Goal: Information Seeking & Learning: Learn about a topic

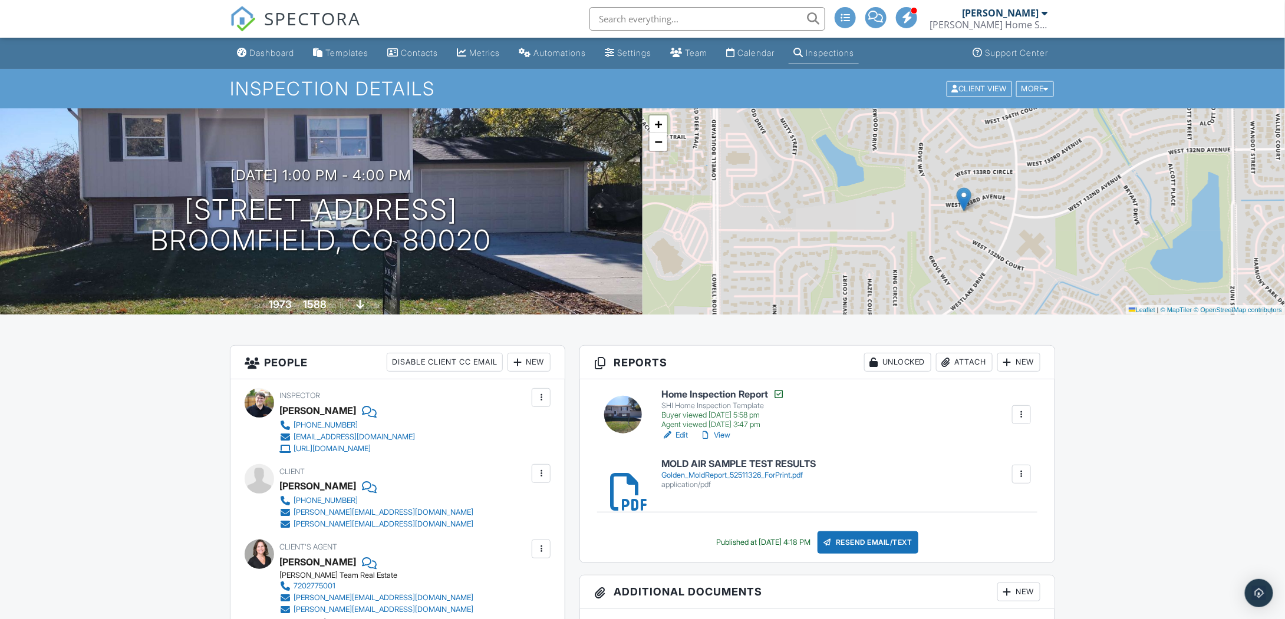
click at [726, 436] on link "View" at bounding box center [715, 436] width 31 height 12
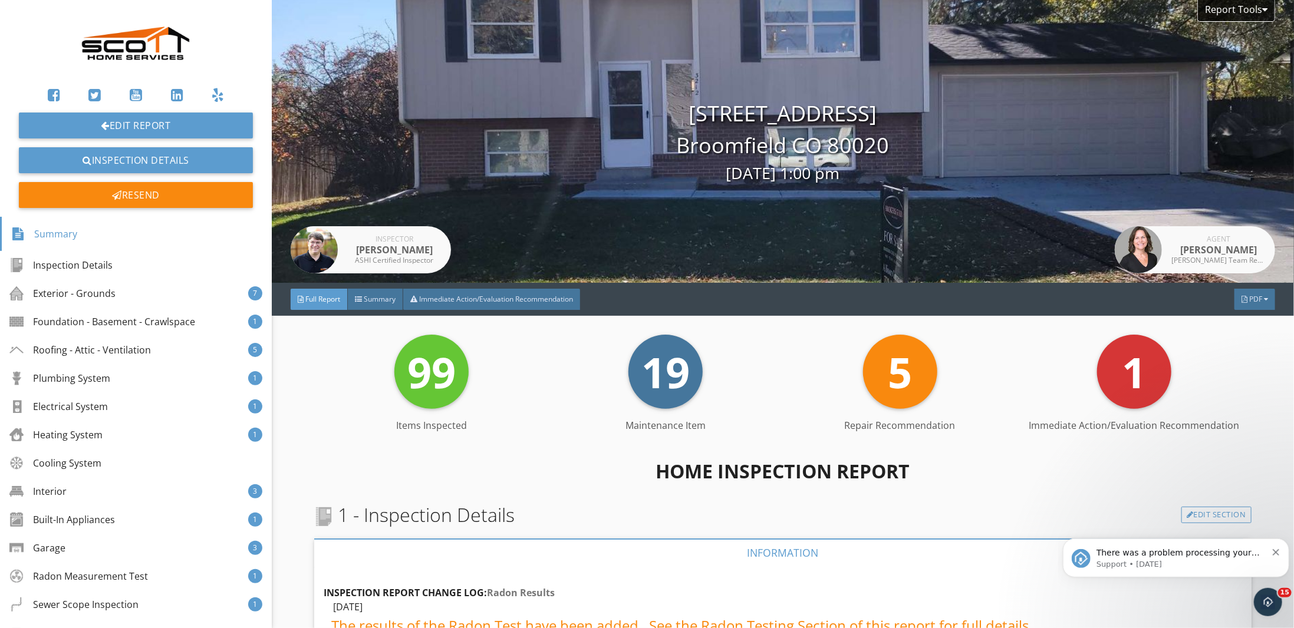
click at [104, 400] on div "Electrical System" at bounding box center [58, 407] width 98 height 14
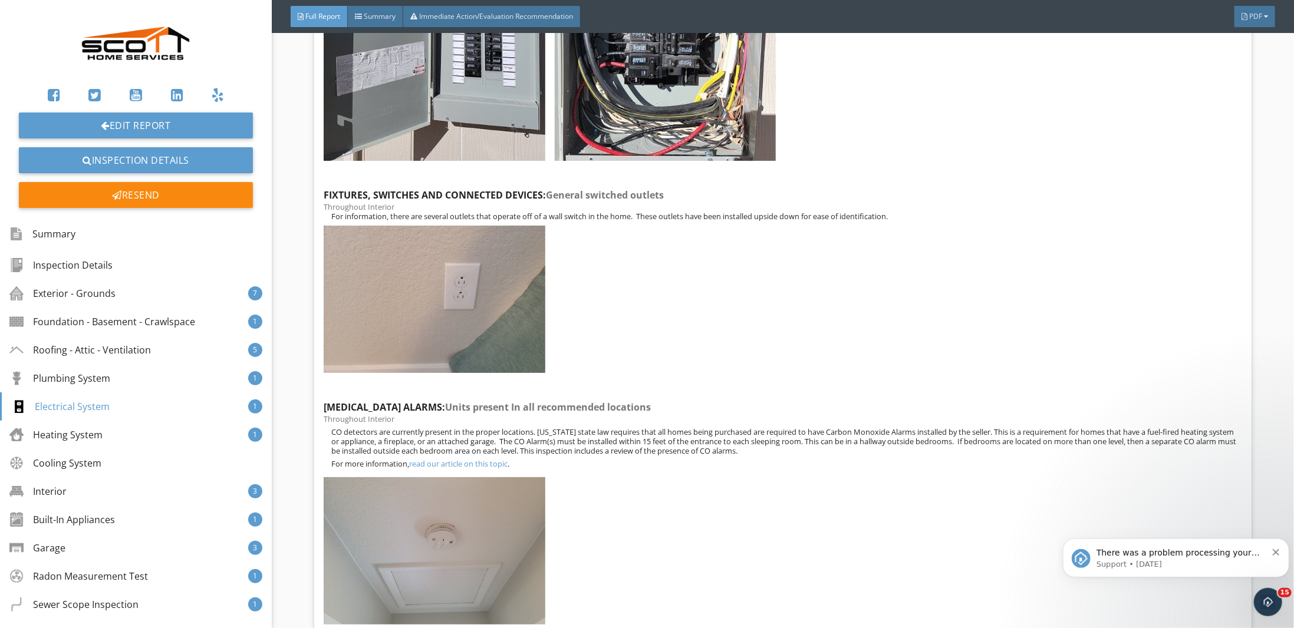
scroll to position [10430, 0]
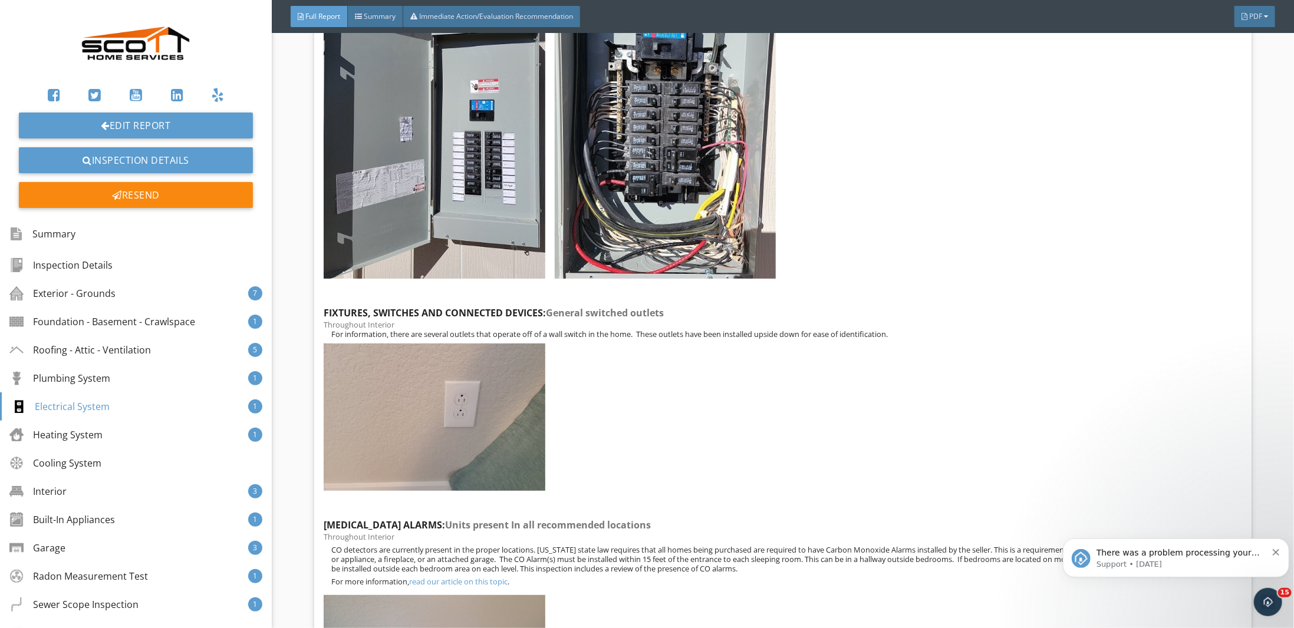
click at [718, 189] on img at bounding box center [665, 113] width 221 height 332
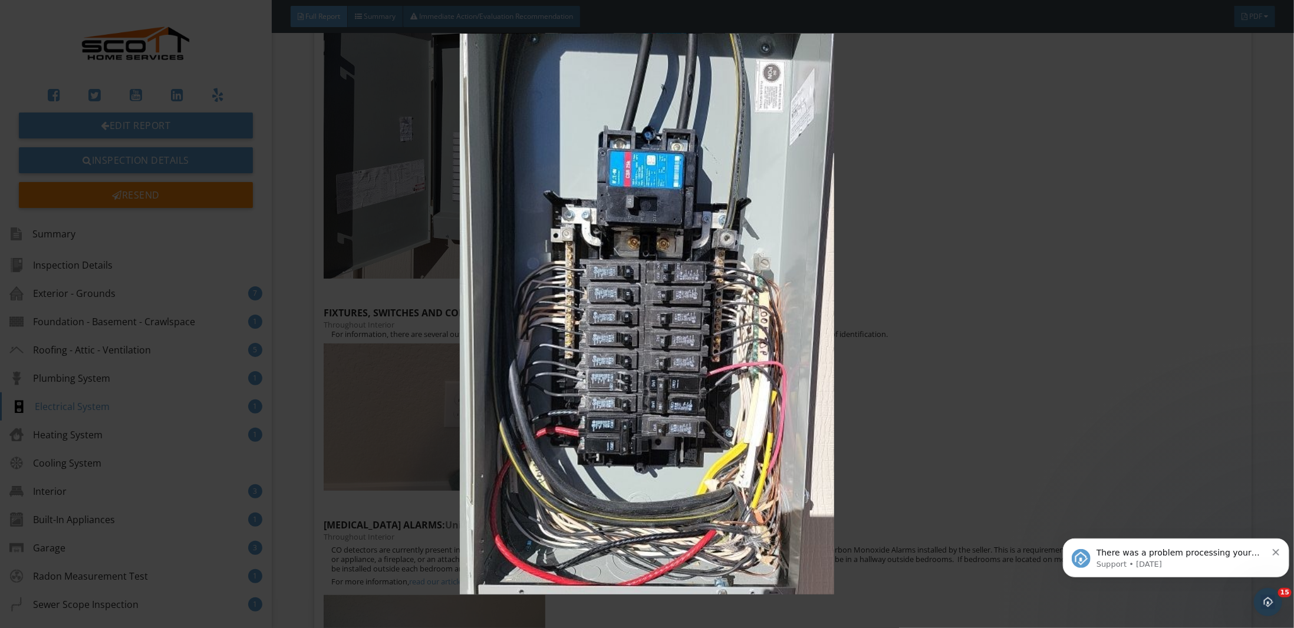
click at [944, 351] on img at bounding box center [646, 314] width 1193 height 561
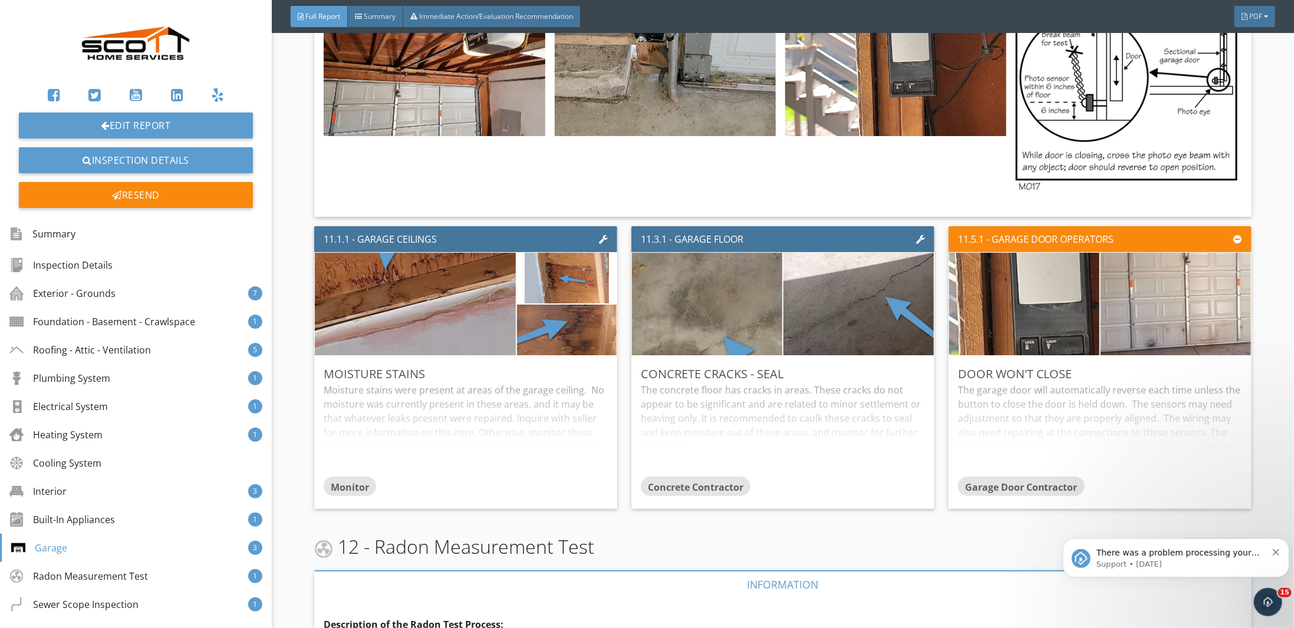
scroll to position [17738, 0]
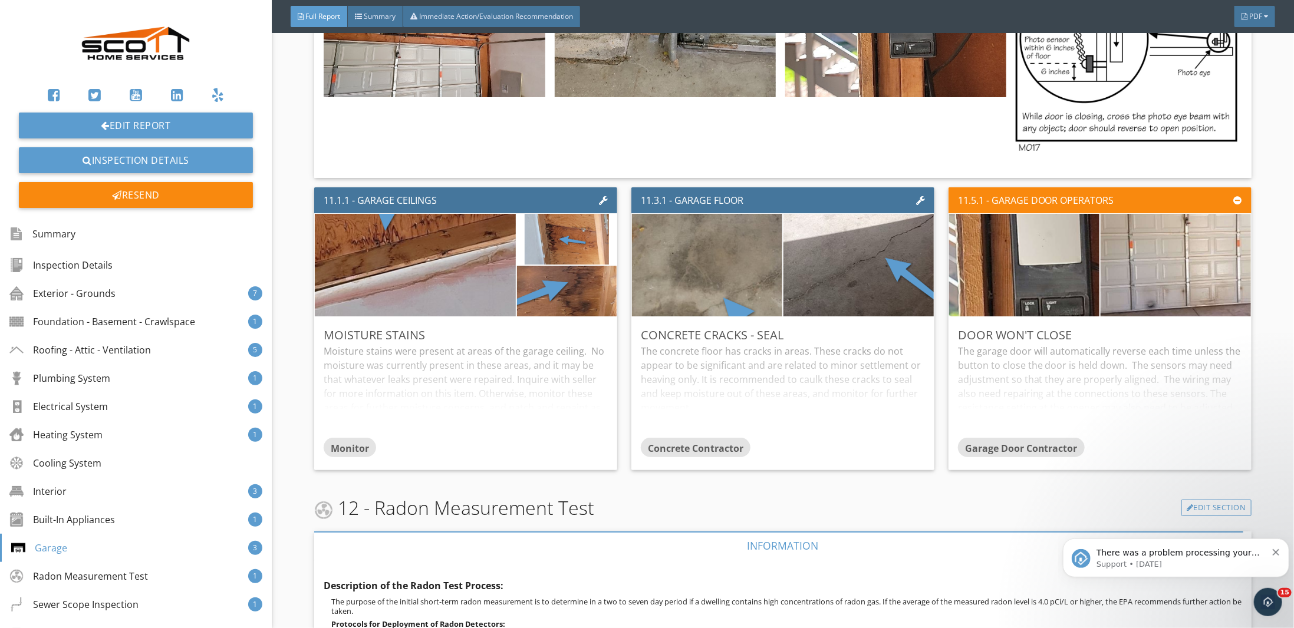
click at [93, 299] on div "Exterior - Grounds" at bounding box center [62, 293] width 106 height 14
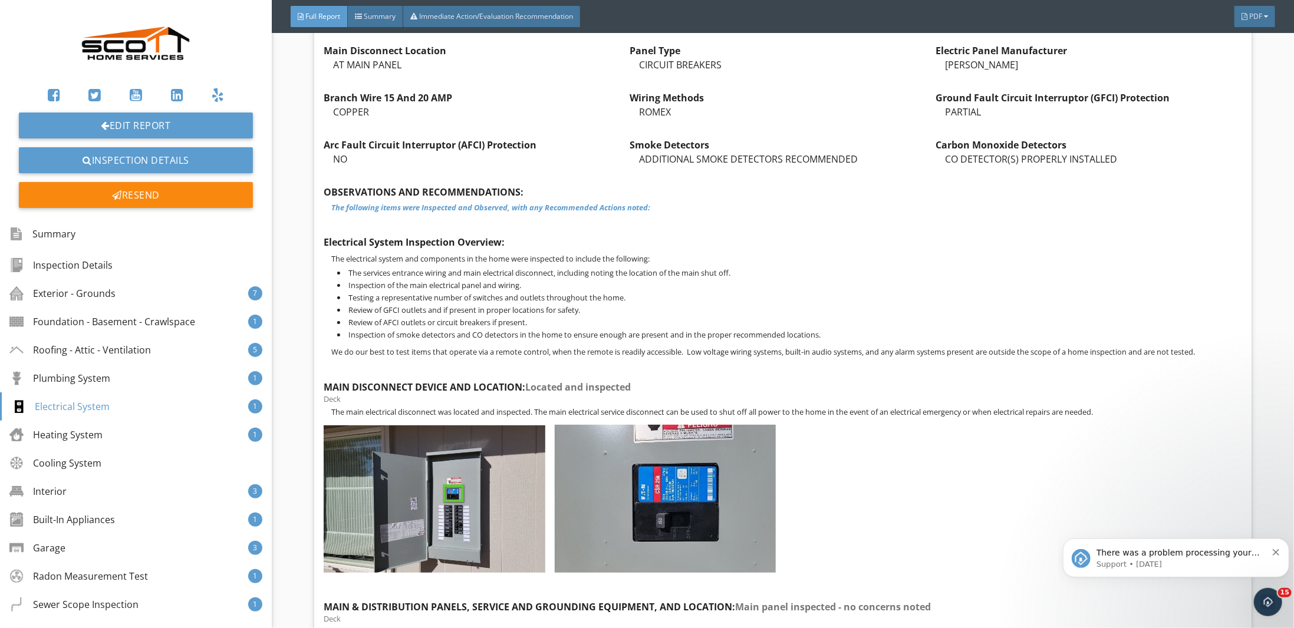
scroll to position [9850, 0]
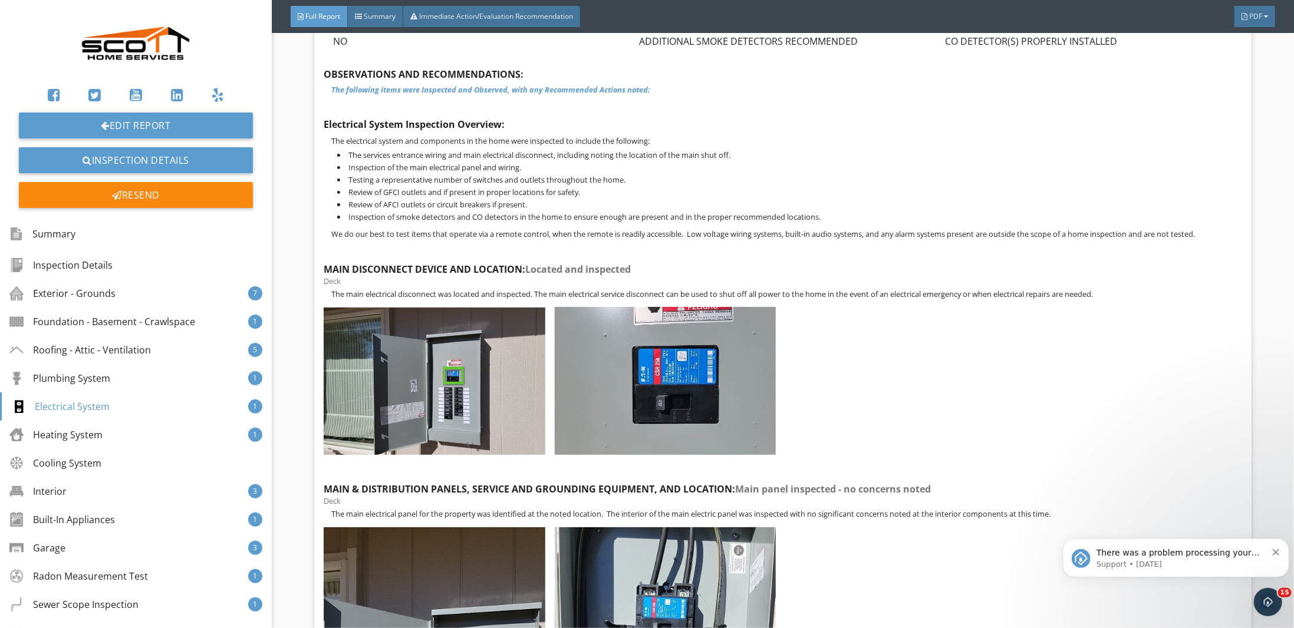
click at [495, 403] on img at bounding box center [434, 381] width 221 height 147
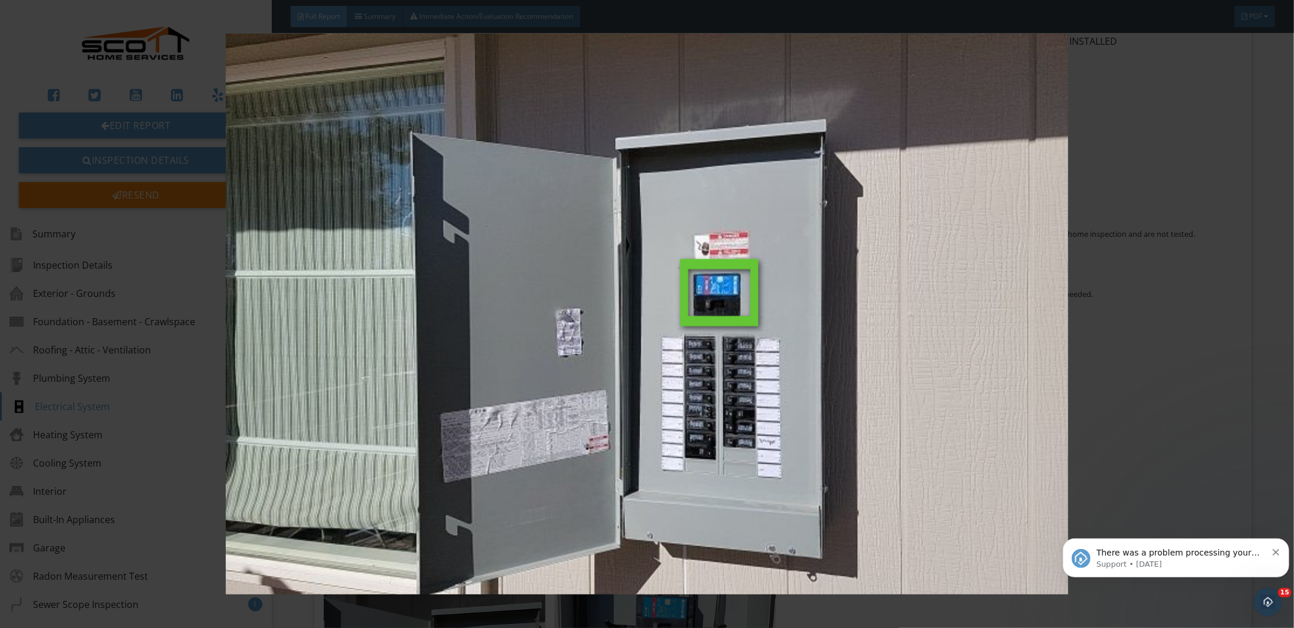
click at [1140, 236] on img at bounding box center [646, 314] width 1193 height 561
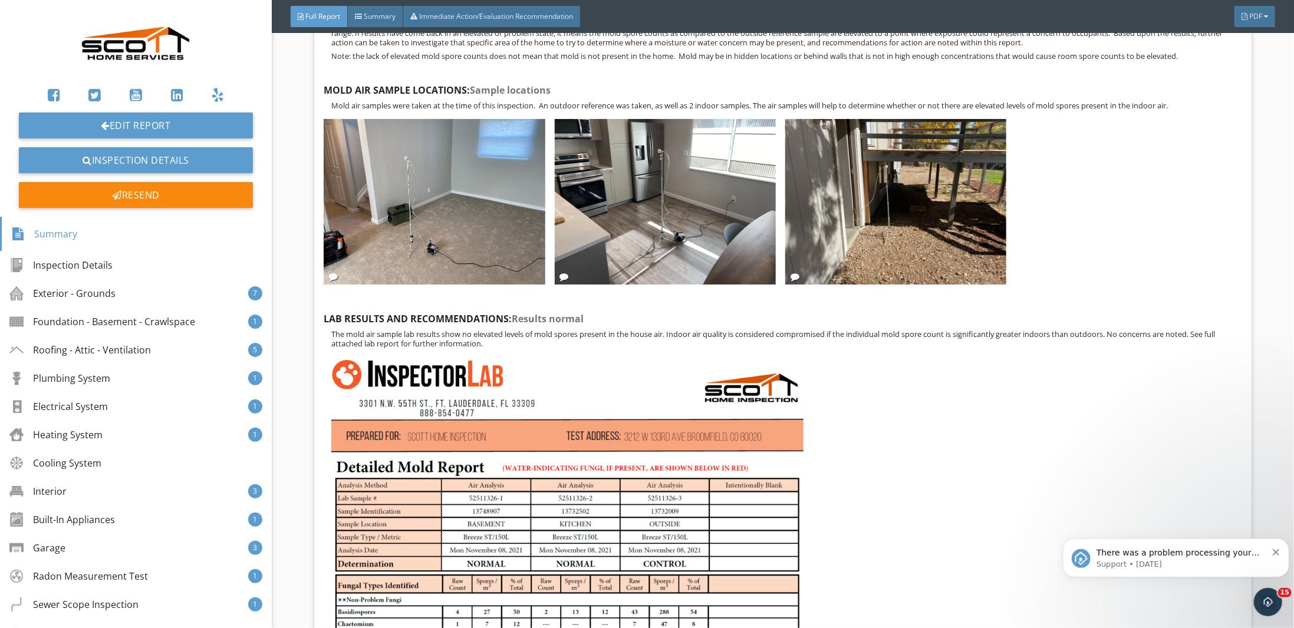
scroll to position [21804, 0]
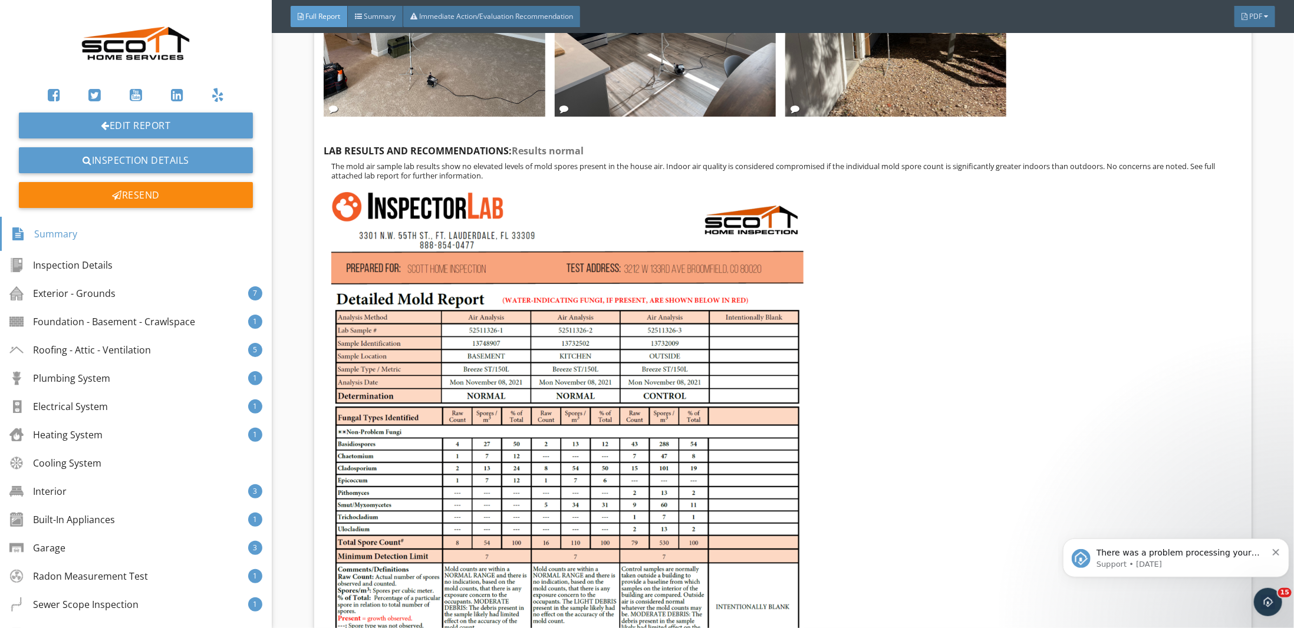
click at [79, 290] on div "Exterior - Grounds" at bounding box center [62, 293] width 106 height 14
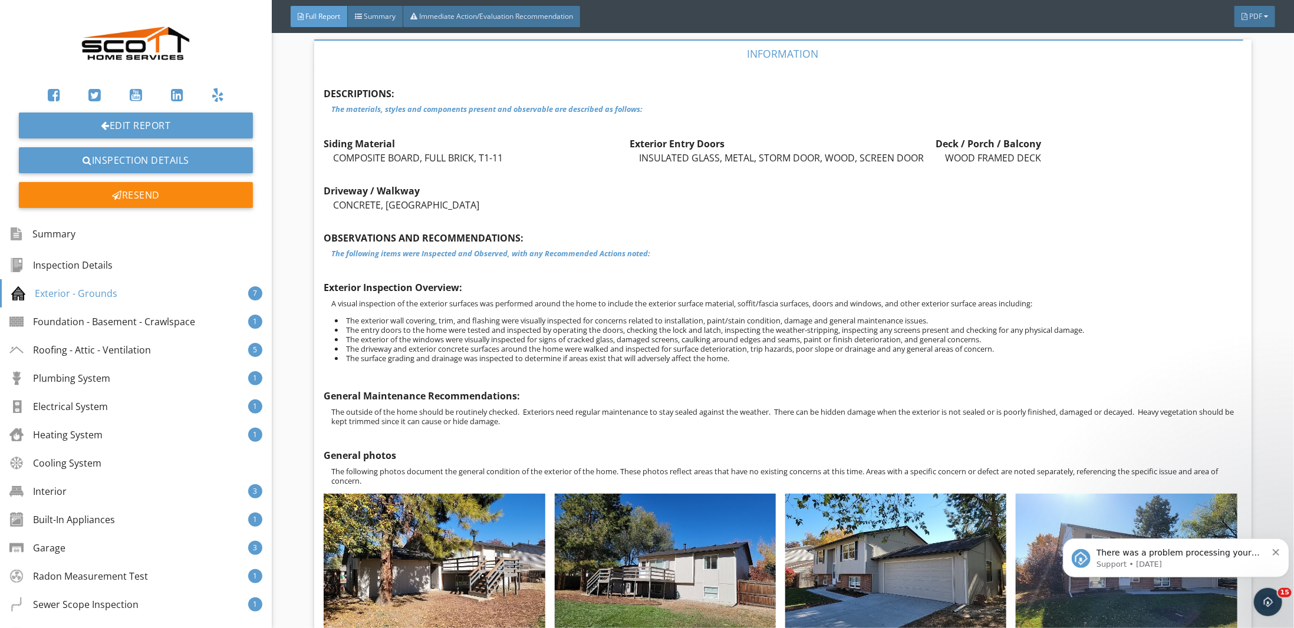
scroll to position [1599, 0]
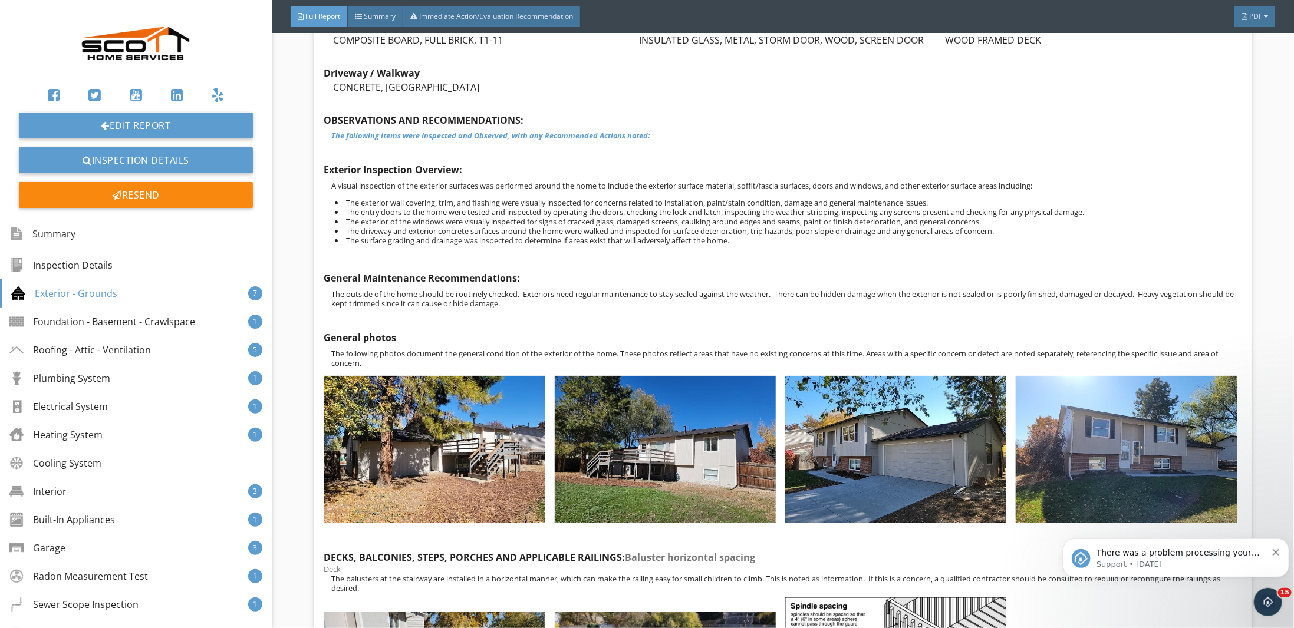
click at [652, 420] on img at bounding box center [665, 449] width 221 height 147
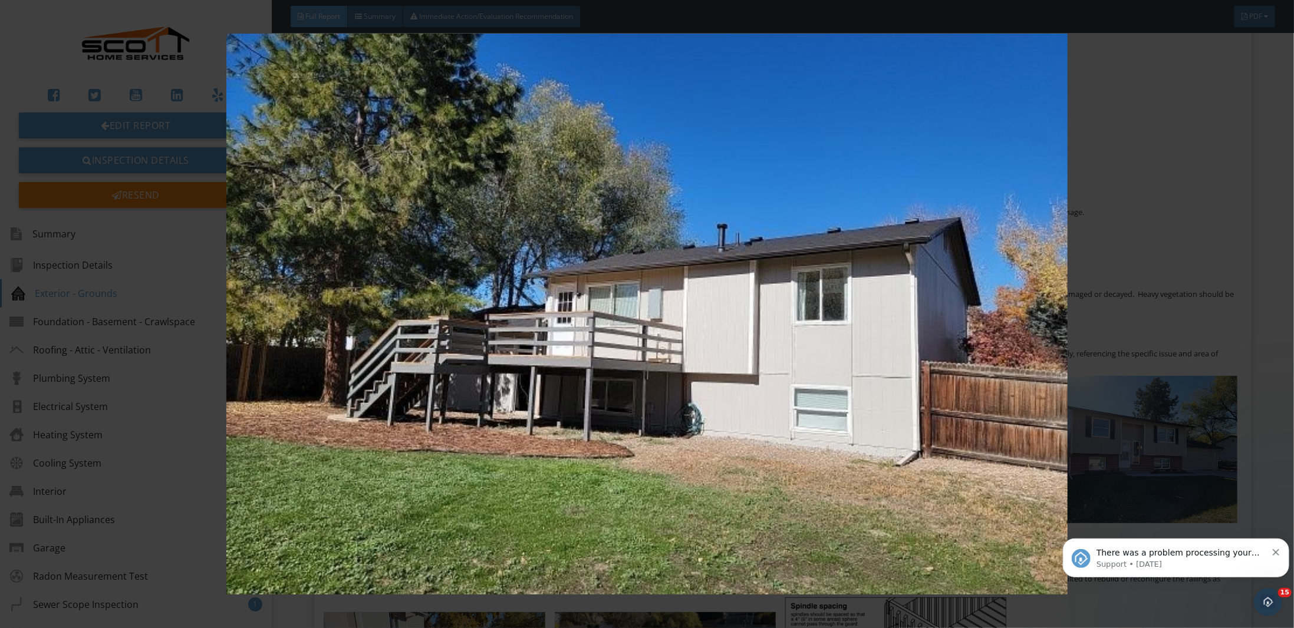
click at [648, 411] on img at bounding box center [646, 314] width 1193 height 561
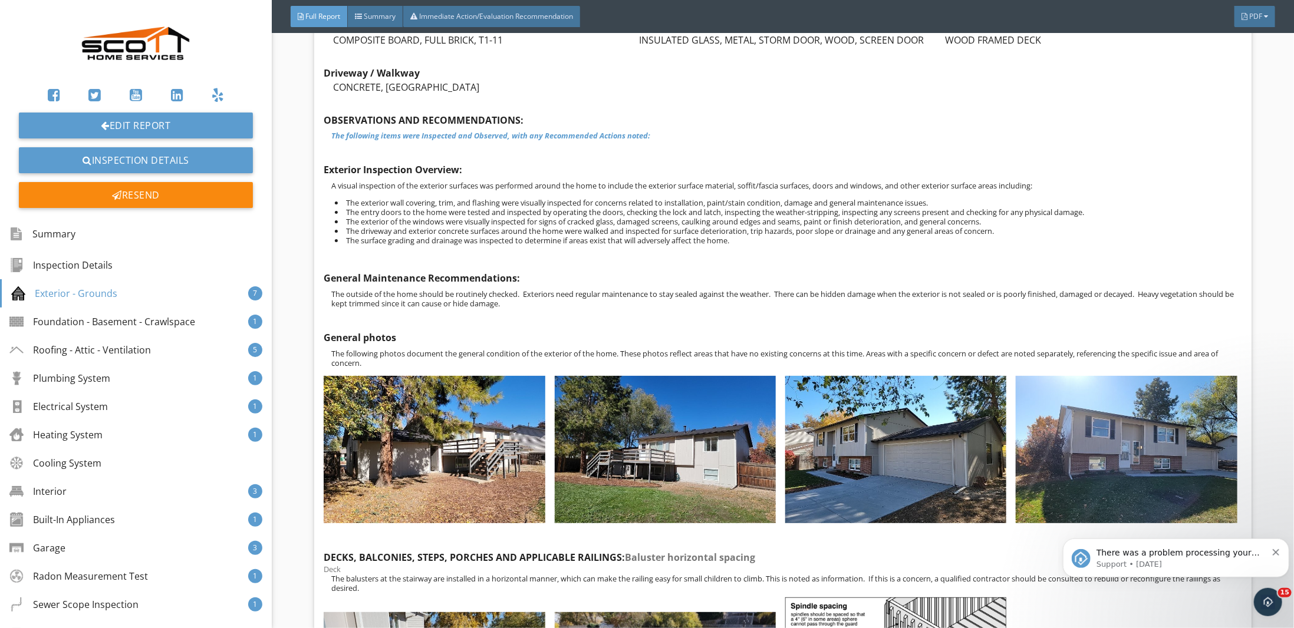
click at [489, 440] on img at bounding box center [434, 449] width 221 height 147
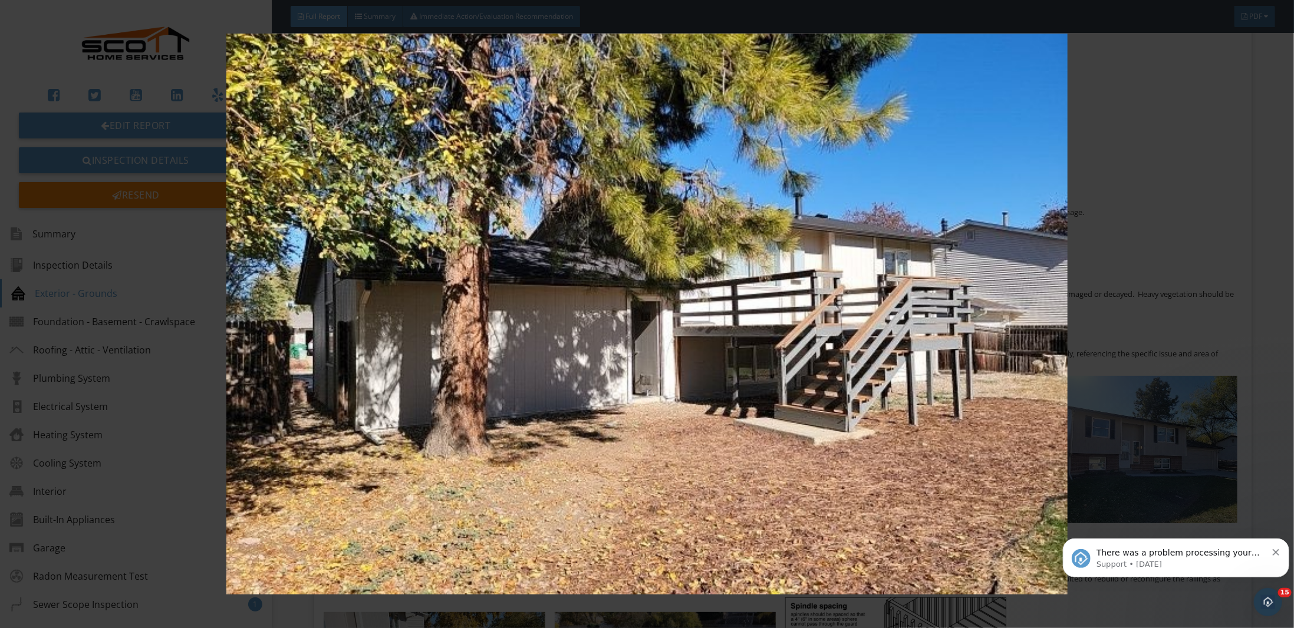
click at [489, 434] on img at bounding box center [646, 314] width 1193 height 561
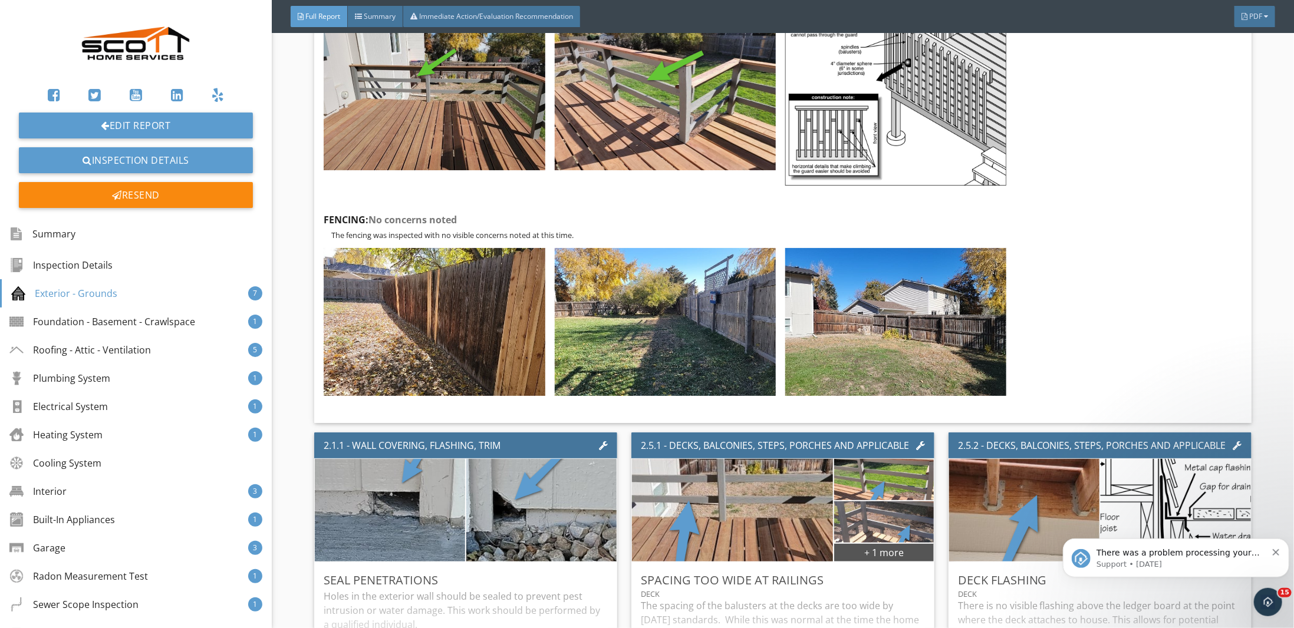
scroll to position [2070, 0]
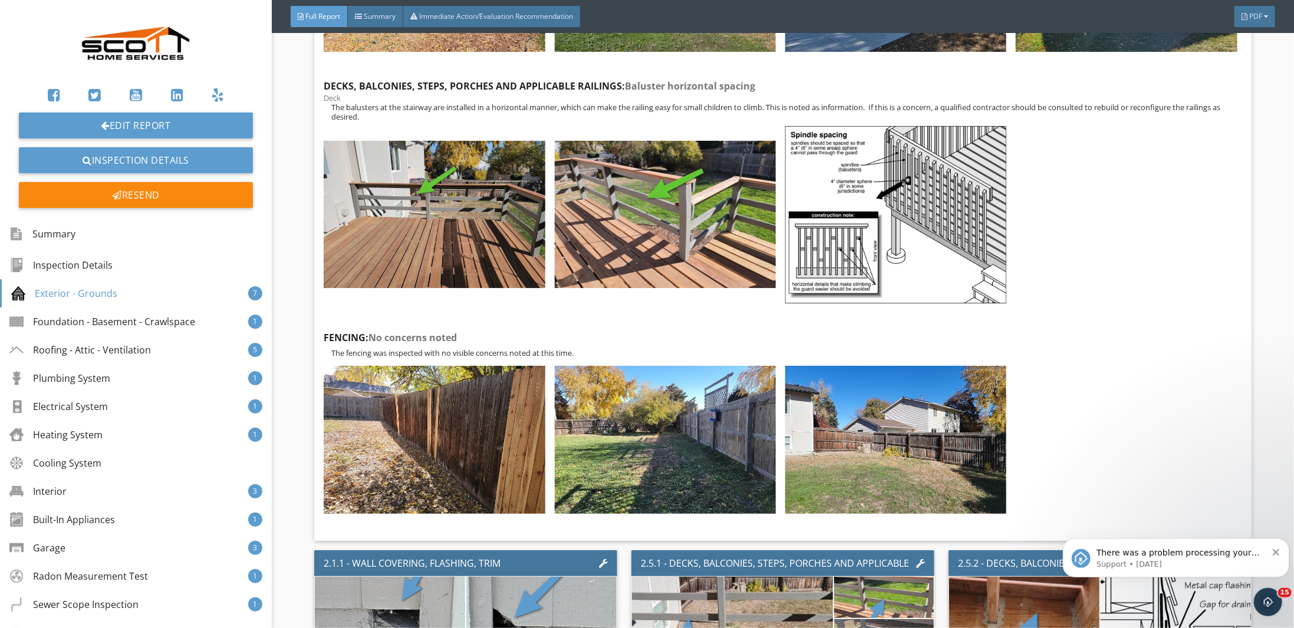
click at [401, 252] on img at bounding box center [434, 214] width 221 height 147
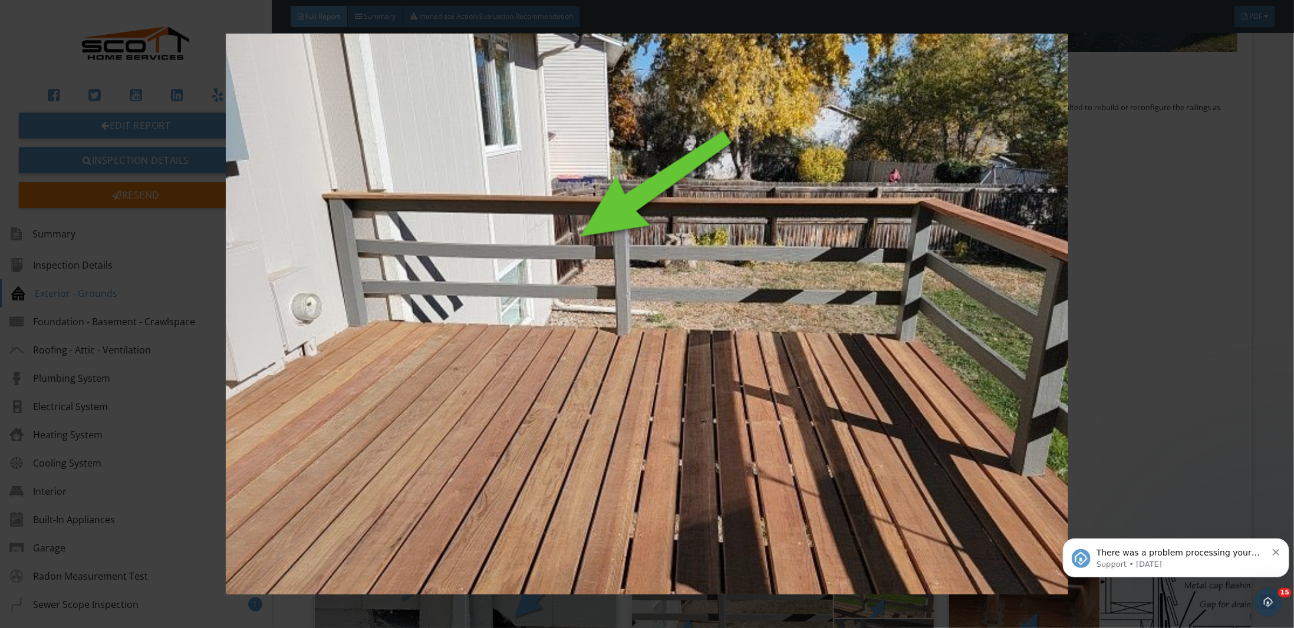
click at [1129, 293] on img at bounding box center [646, 314] width 1193 height 561
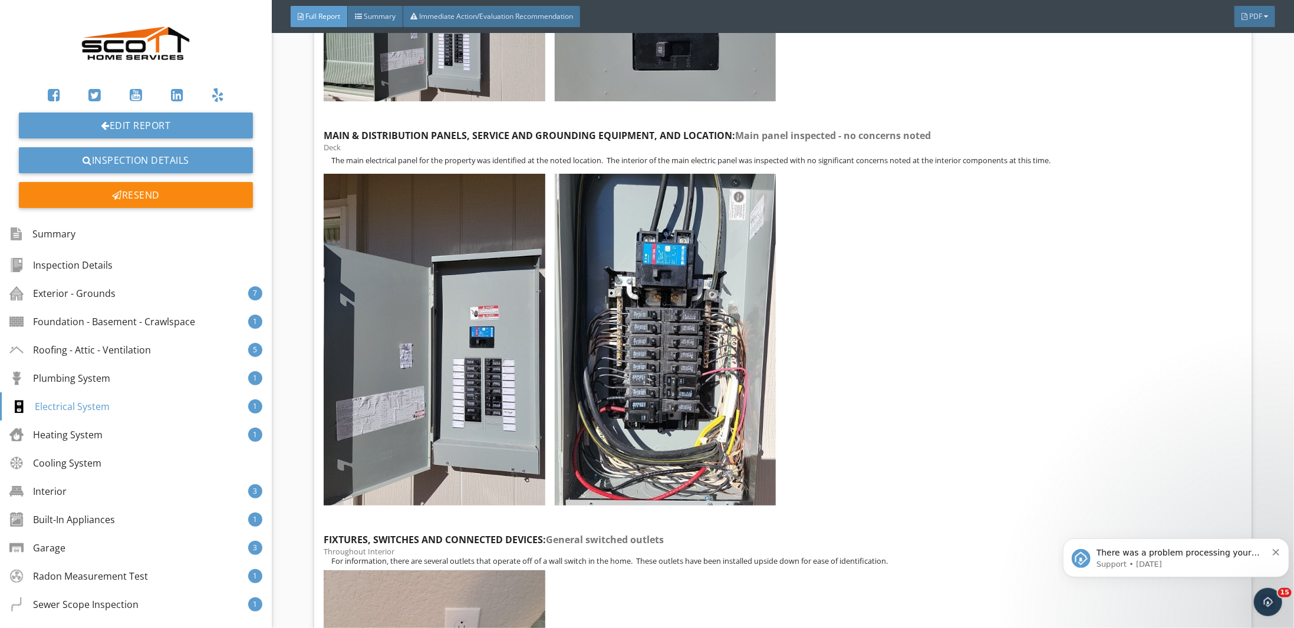
scroll to position [10321, 0]
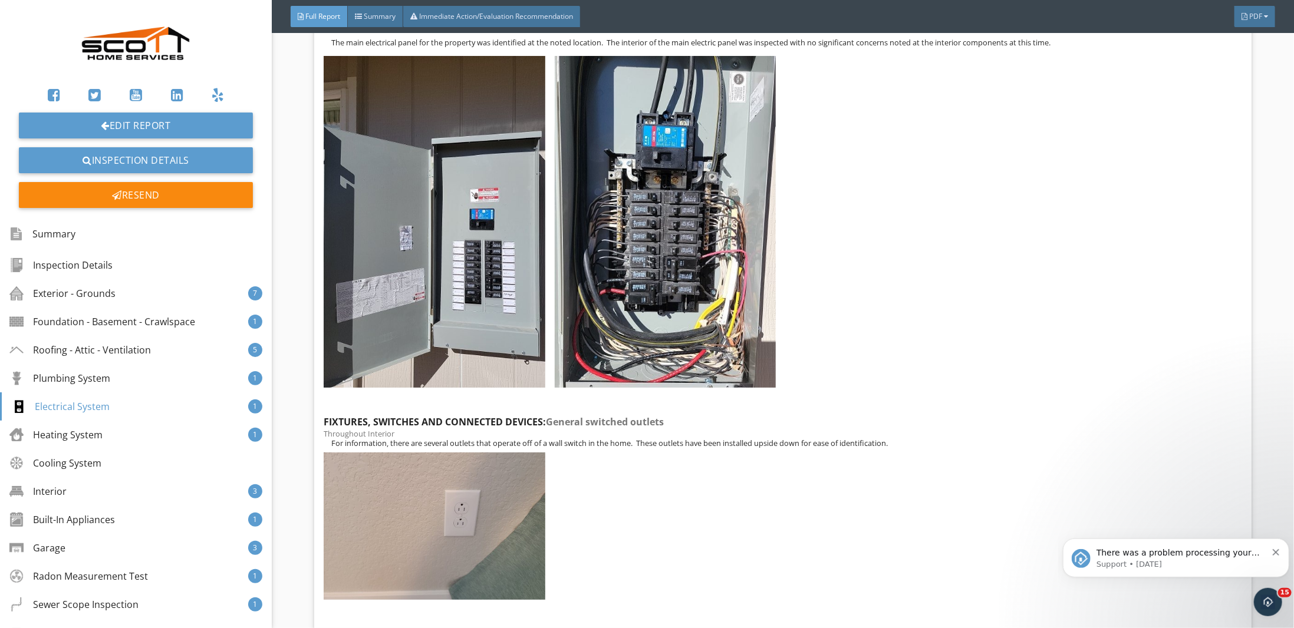
click at [638, 282] on img at bounding box center [665, 222] width 221 height 332
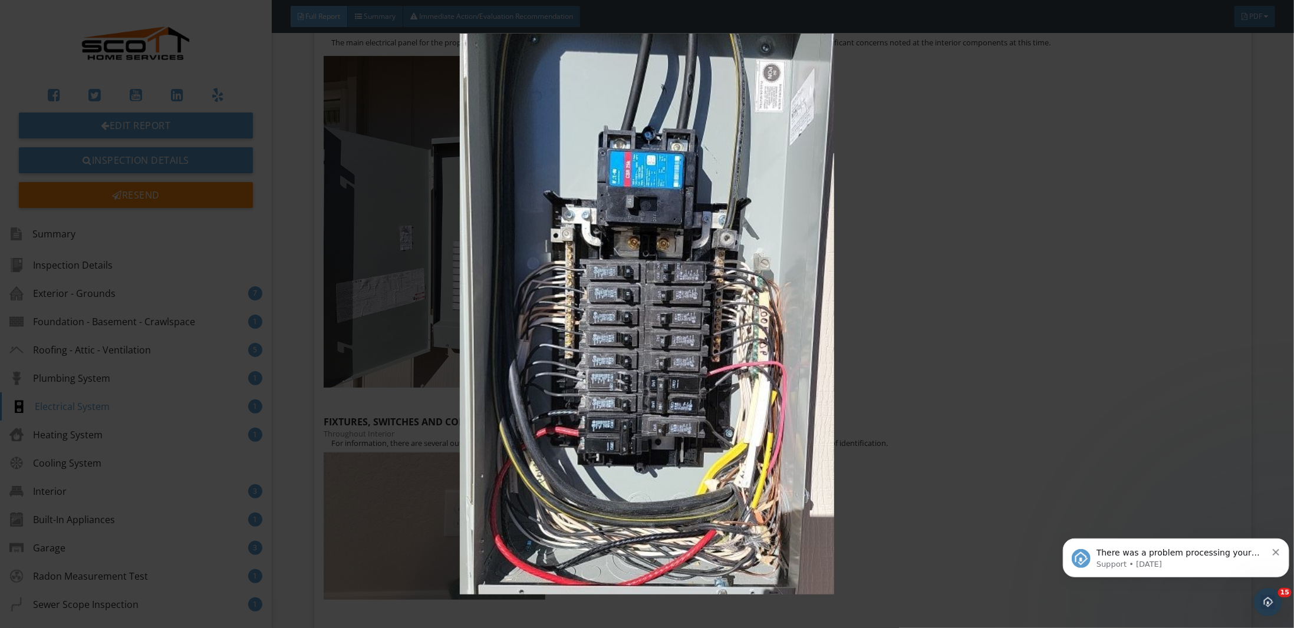
click at [1071, 316] on img at bounding box center [646, 314] width 1193 height 561
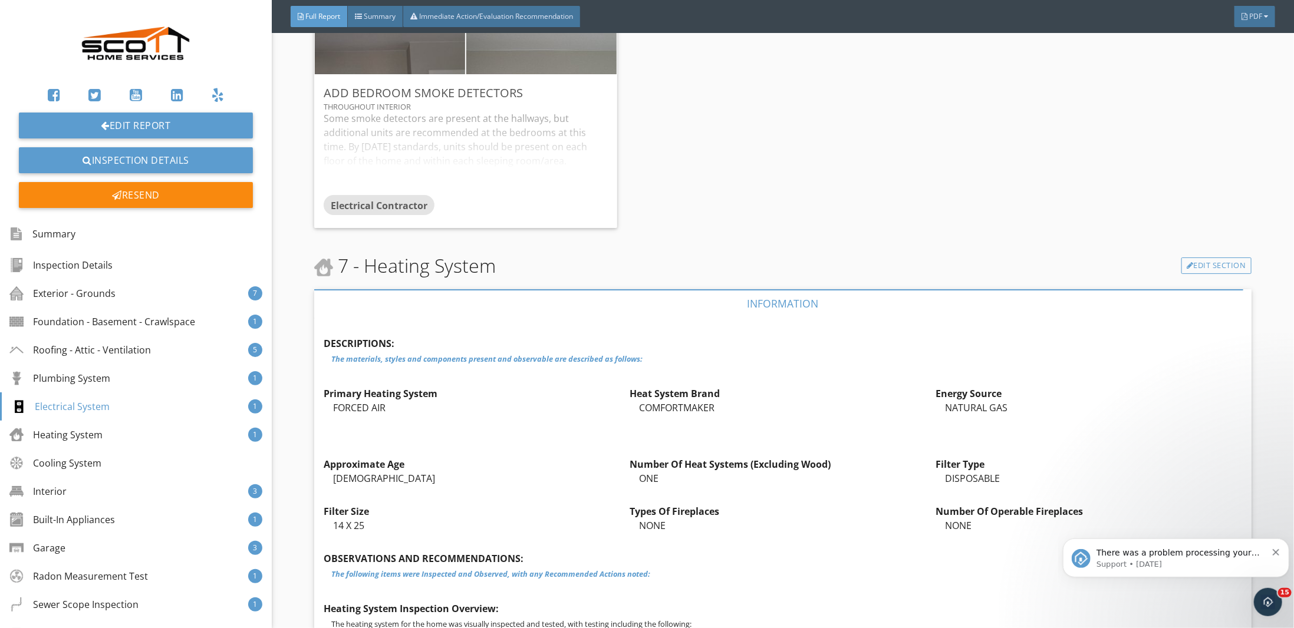
scroll to position [11028, 0]
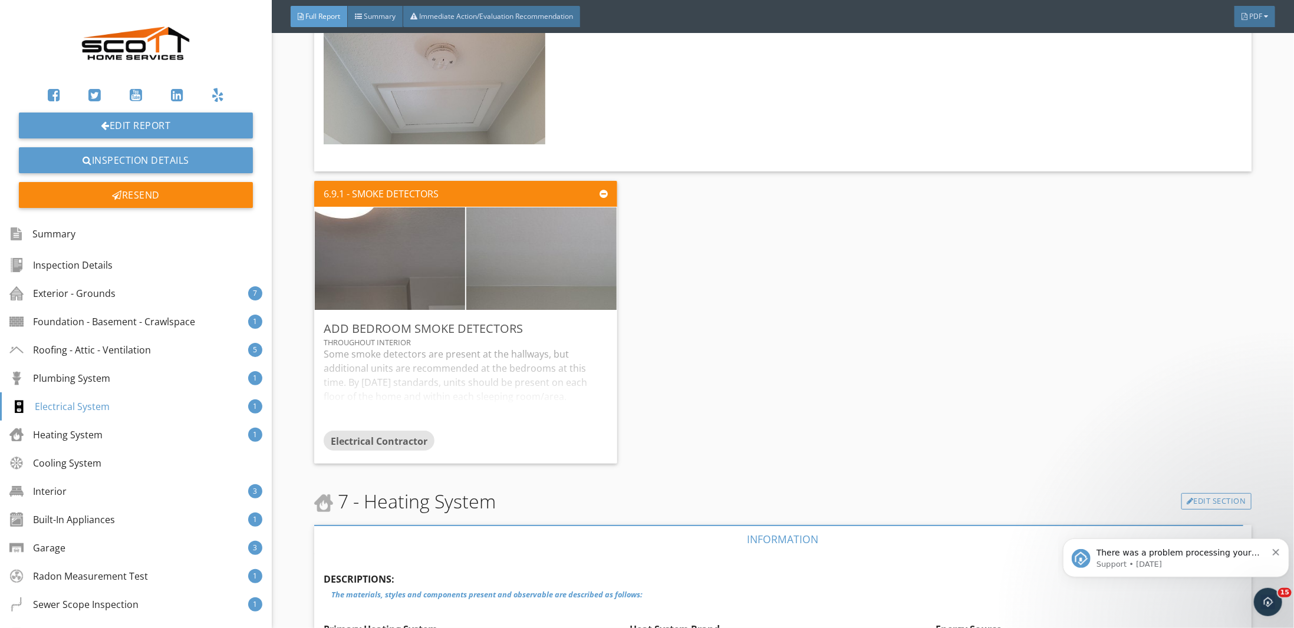
click at [94, 304] on div "Exterior - Grounds 7" at bounding box center [136, 293] width 272 height 28
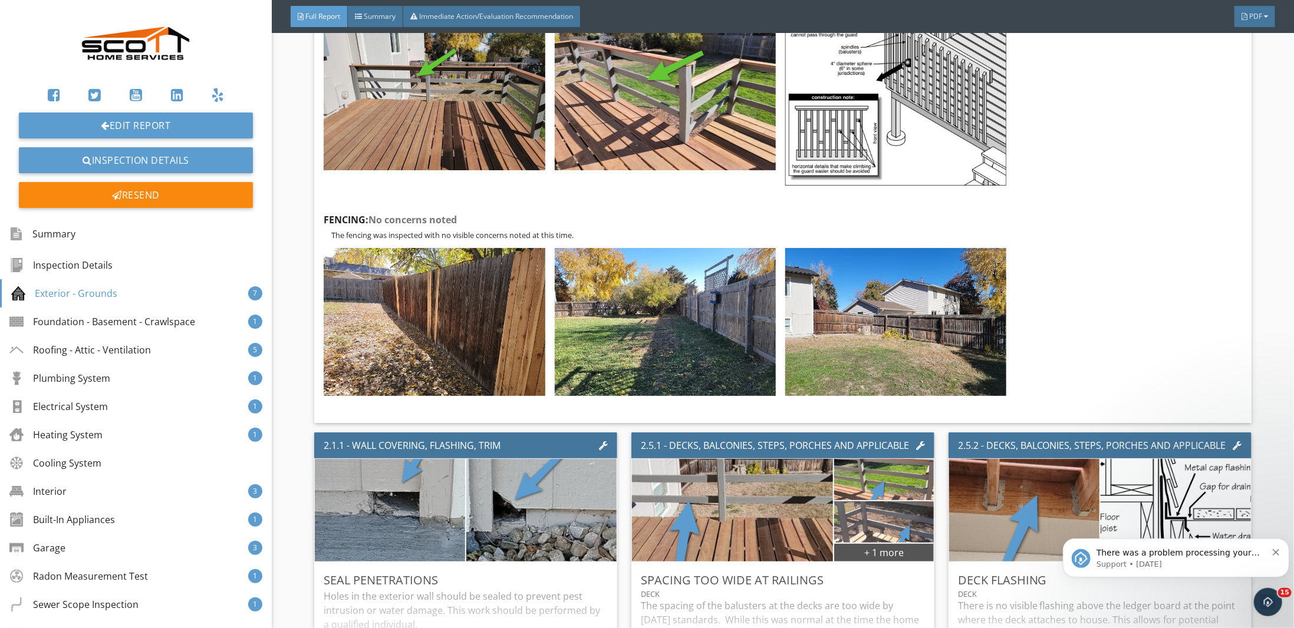
scroll to position [2070, 0]
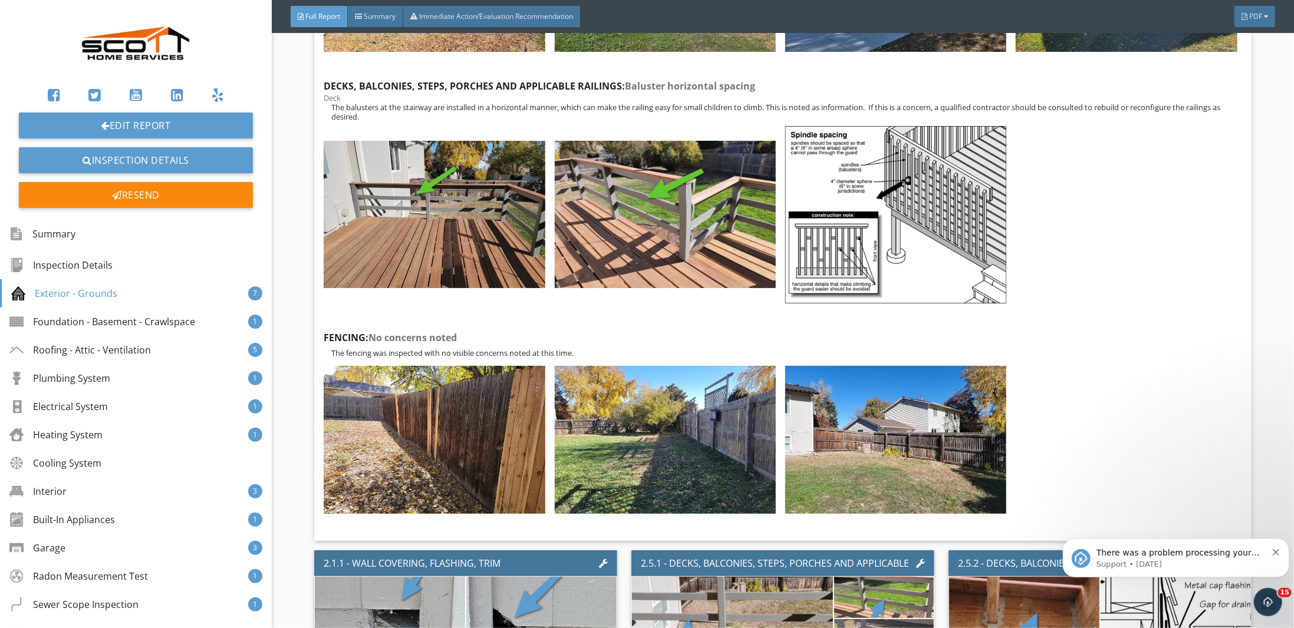
click at [418, 247] on img at bounding box center [434, 214] width 221 height 147
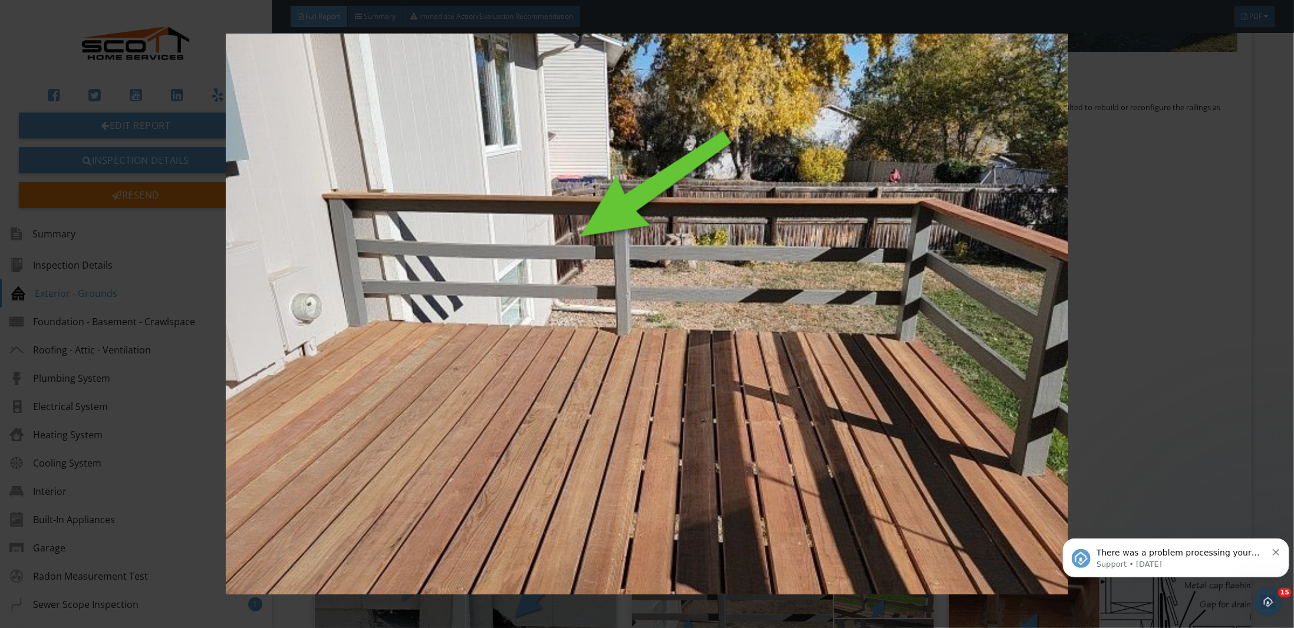
click at [1174, 177] on img at bounding box center [646, 314] width 1193 height 561
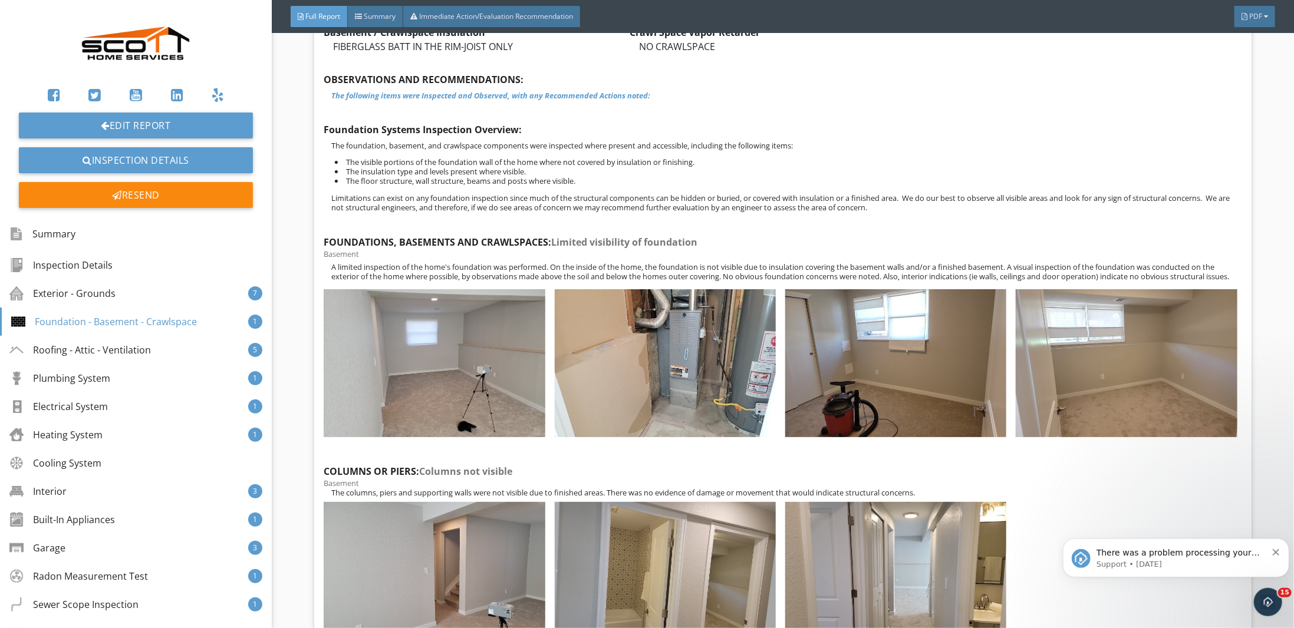
scroll to position [3721, 0]
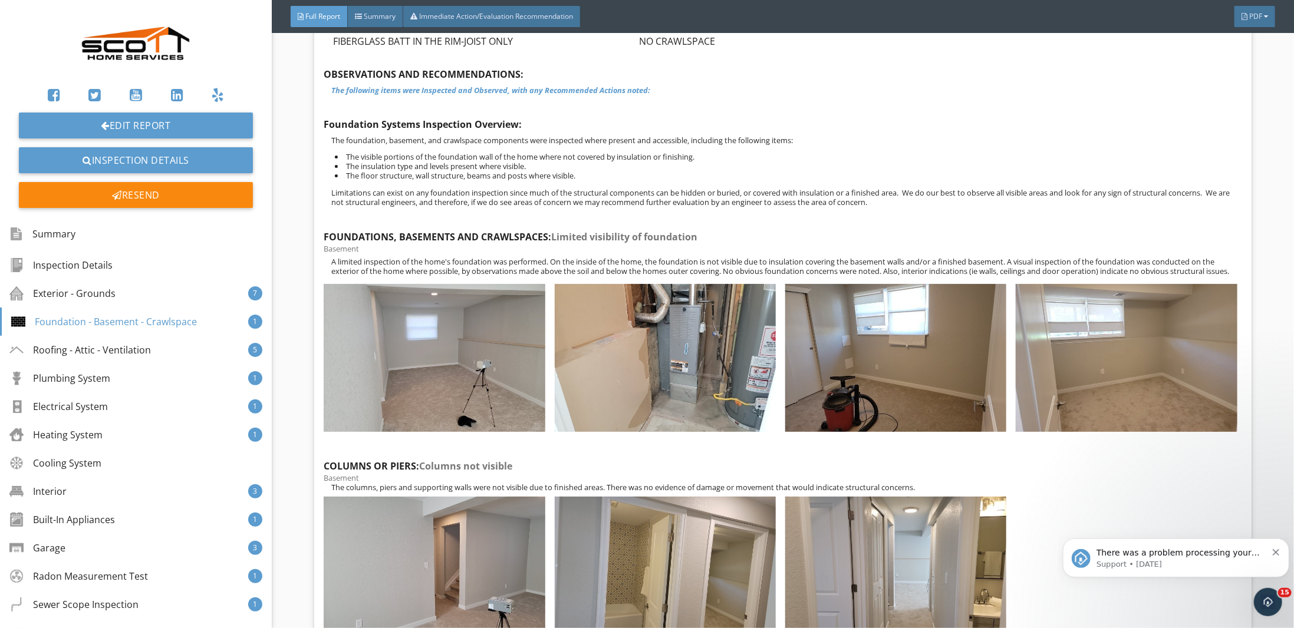
click at [101, 405] on div "Electrical System" at bounding box center [58, 407] width 98 height 14
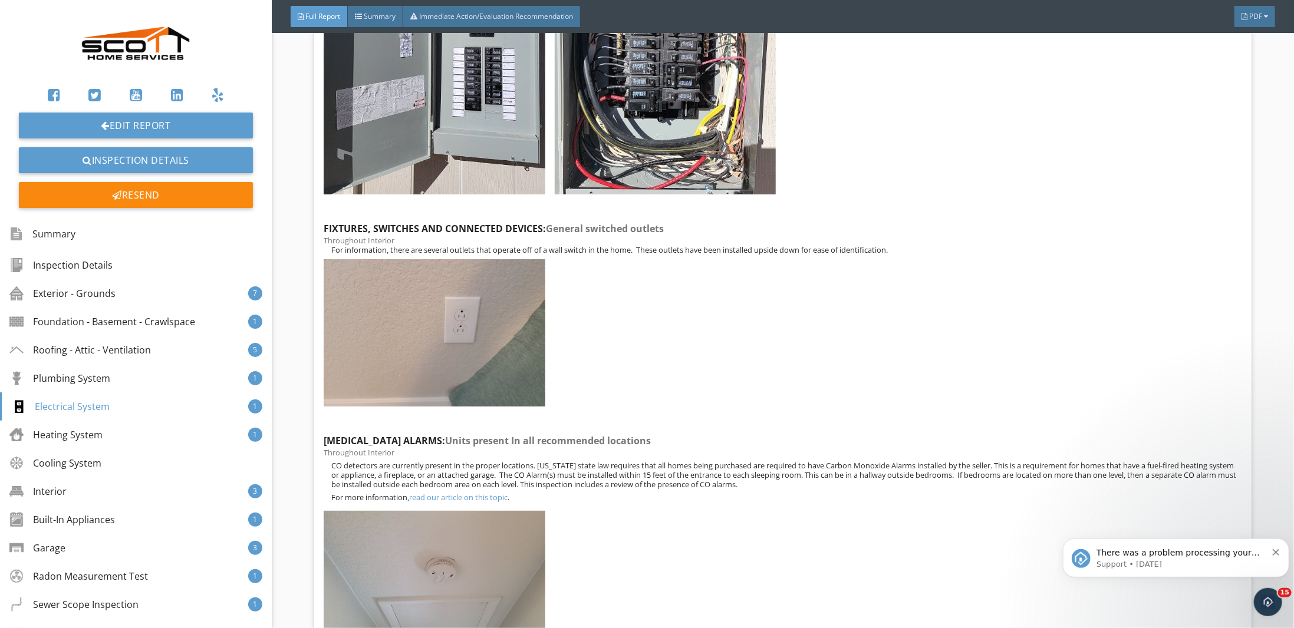
scroll to position [10750, 0]
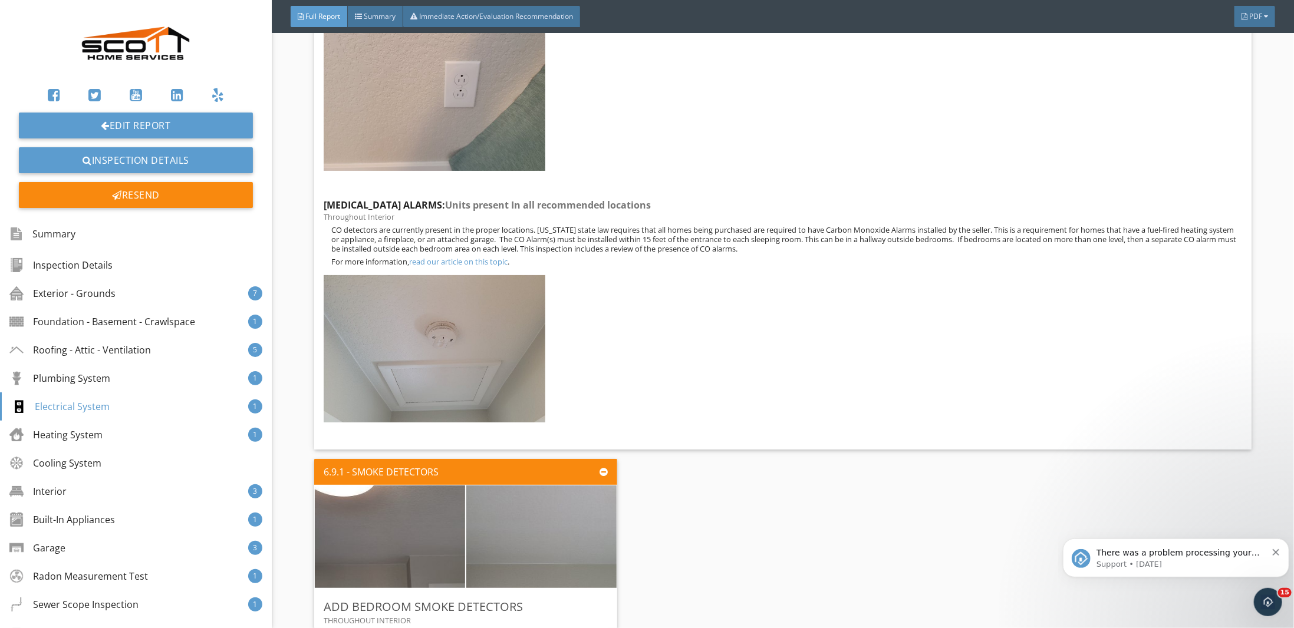
click at [92, 302] on div "Exterior - Grounds 7" at bounding box center [136, 293] width 272 height 28
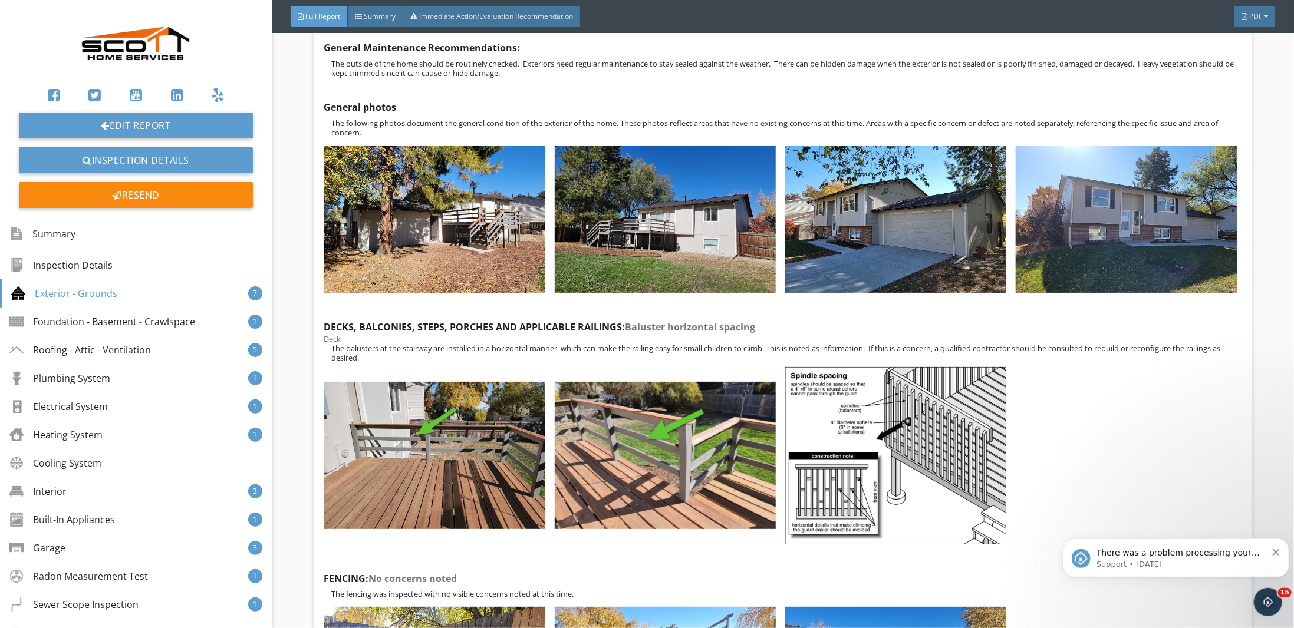
scroll to position [1835, 0]
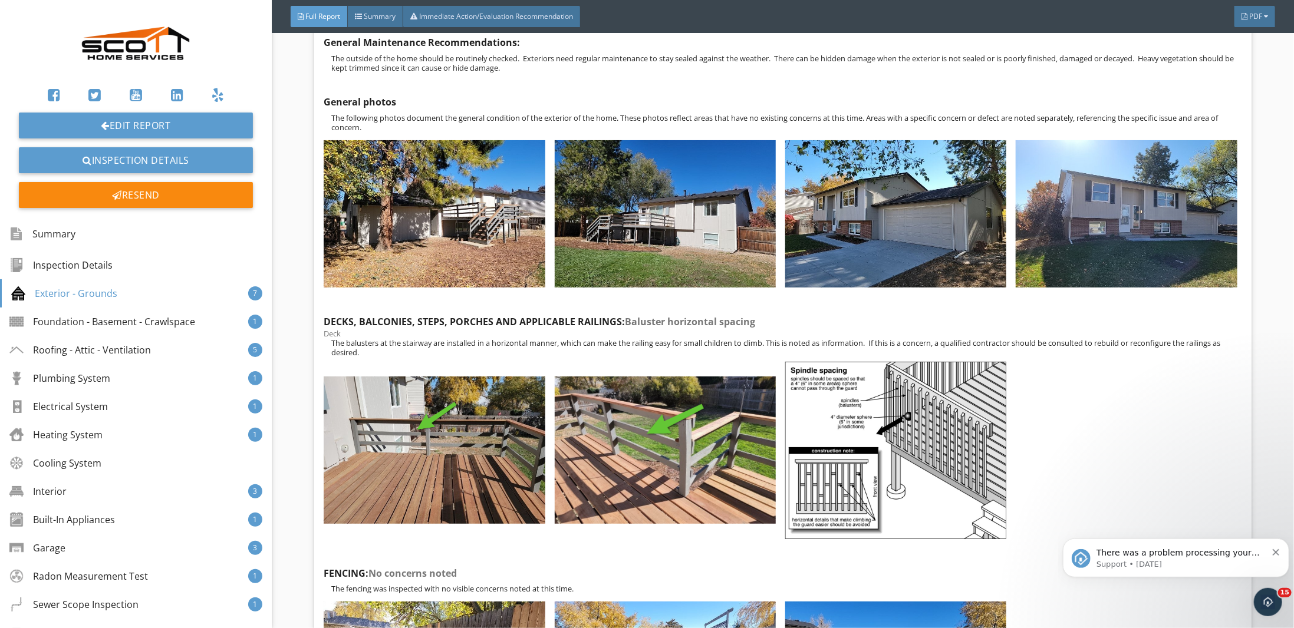
click at [383, 400] on img at bounding box center [434, 450] width 221 height 147
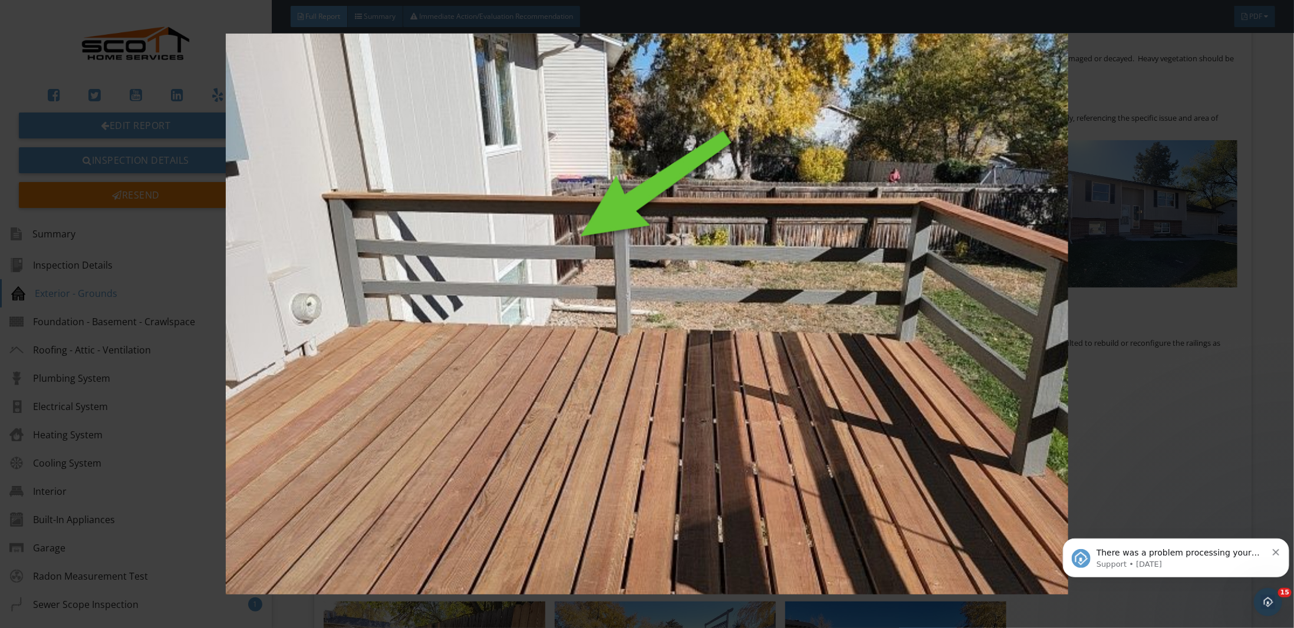
click at [1224, 415] on img at bounding box center [646, 314] width 1193 height 561
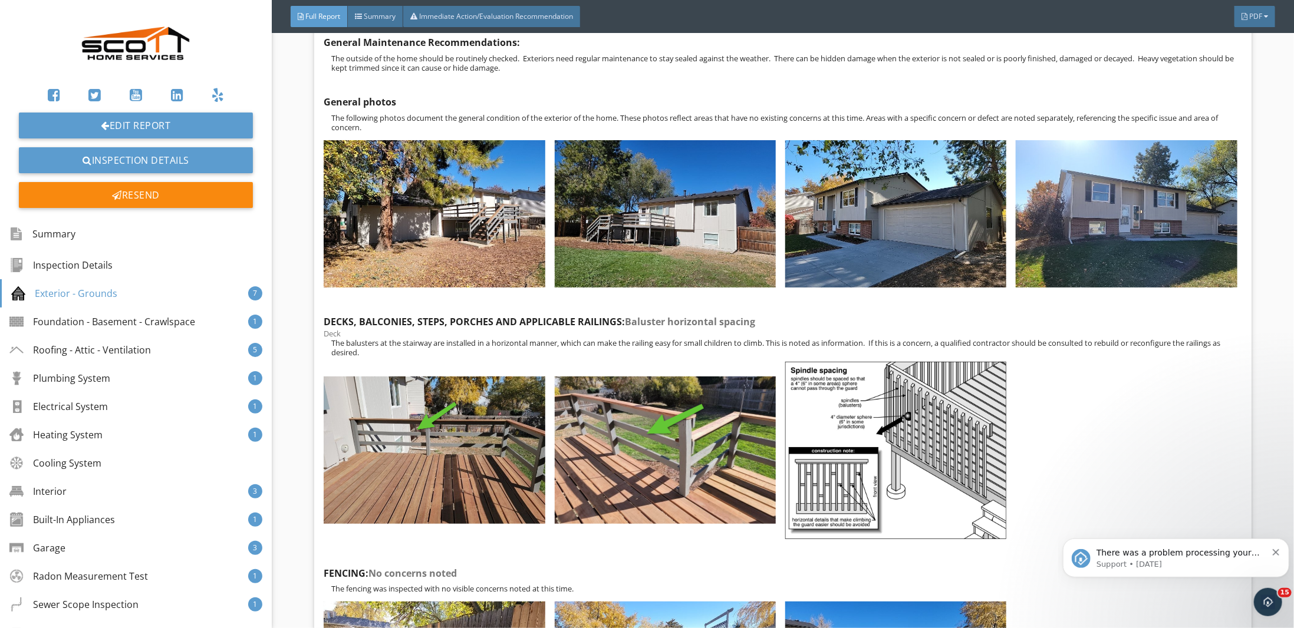
click at [663, 259] on img at bounding box center [665, 213] width 221 height 147
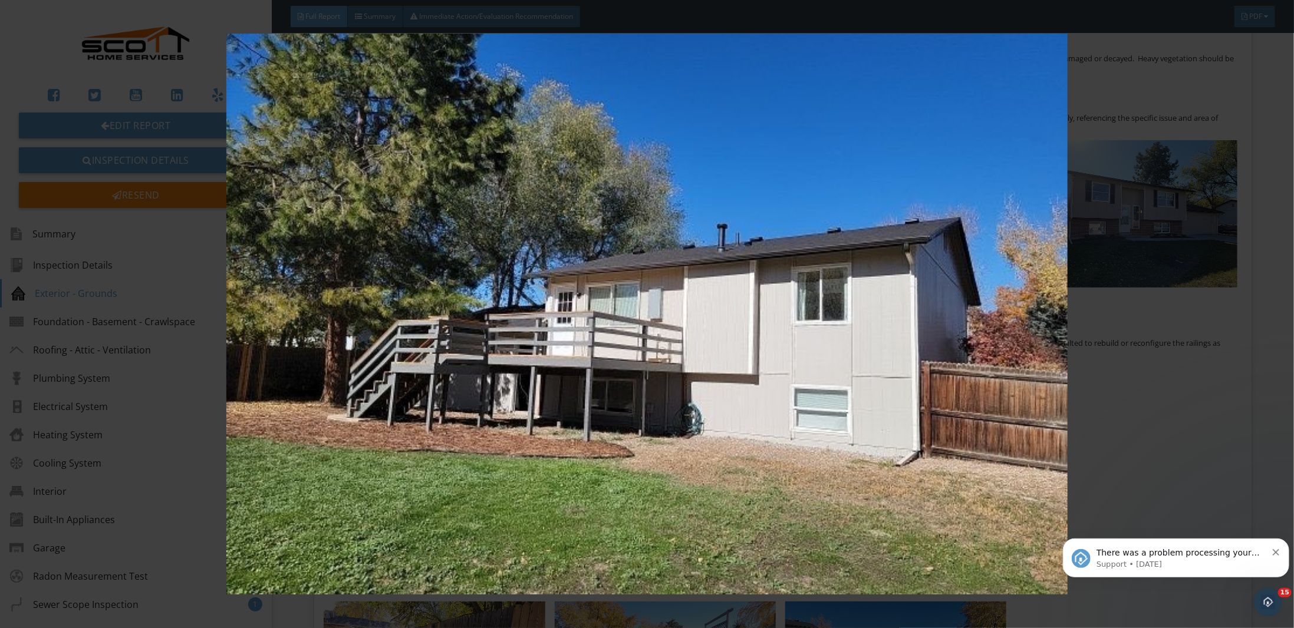
click at [1111, 258] on img at bounding box center [646, 314] width 1193 height 561
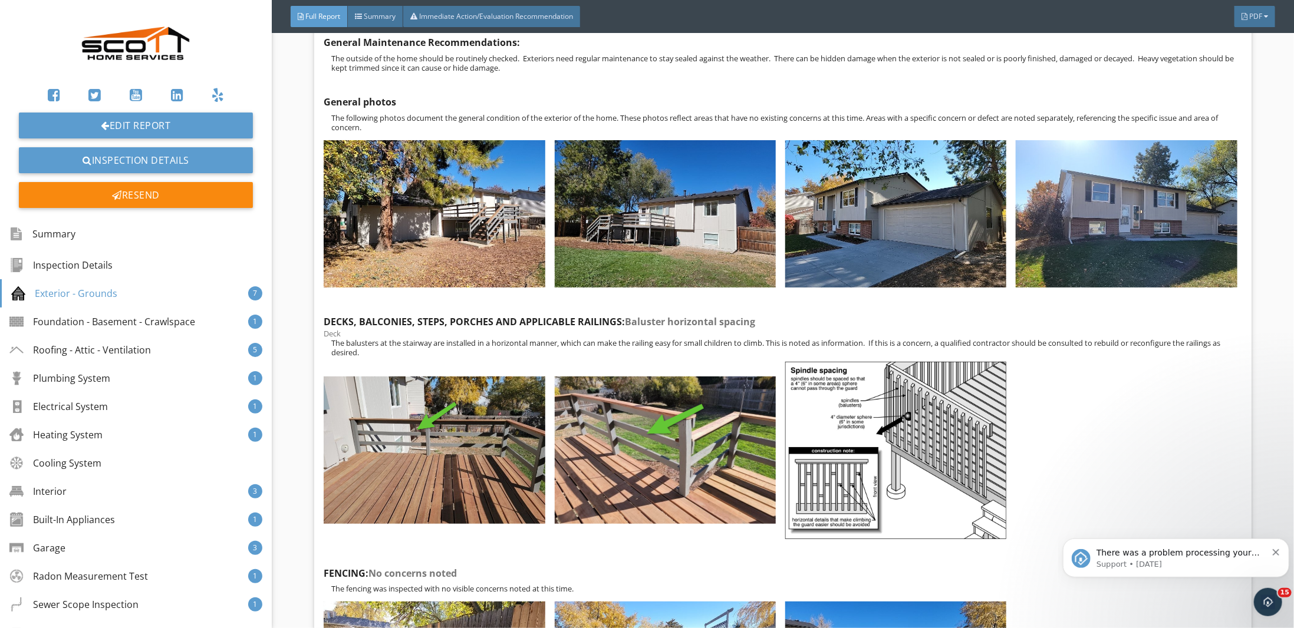
click at [75, 406] on div "Electrical System" at bounding box center [58, 407] width 98 height 14
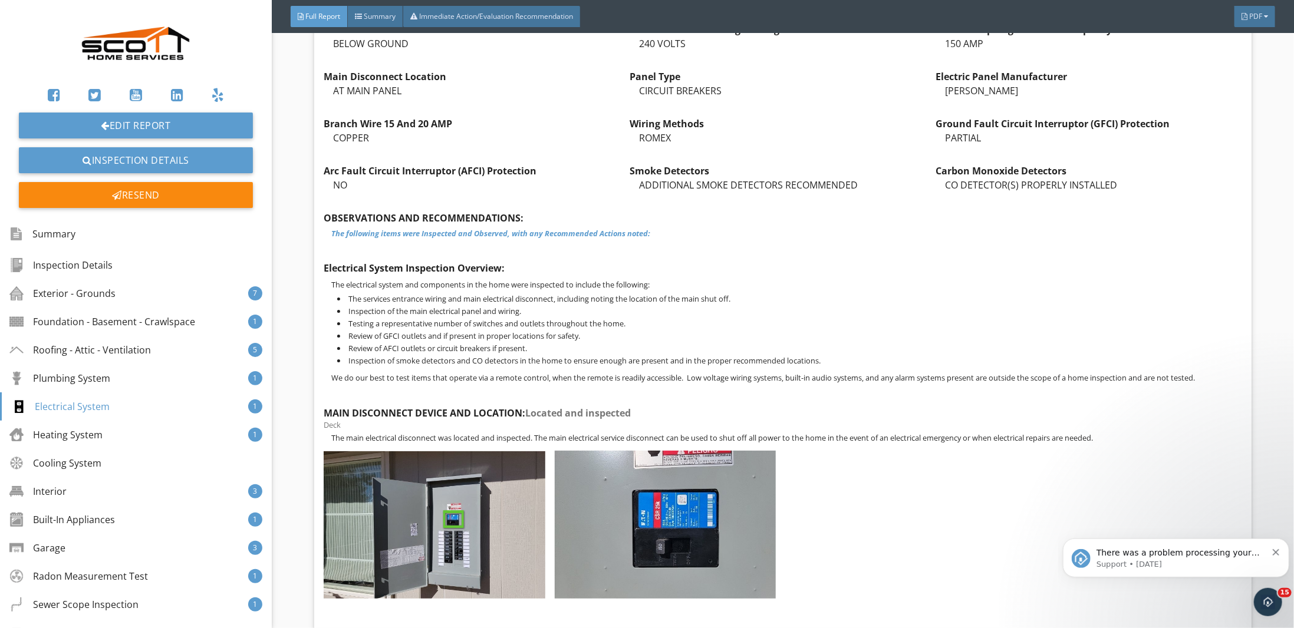
scroll to position [9807, 0]
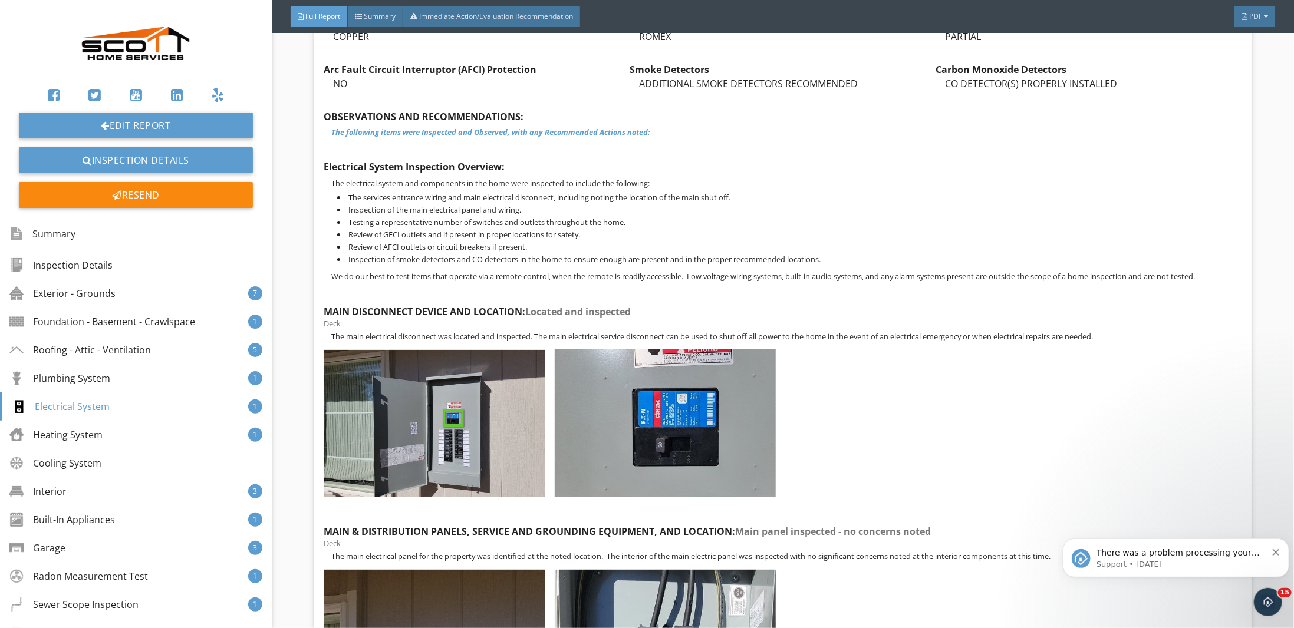
click at [447, 439] on img at bounding box center [434, 423] width 221 height 147
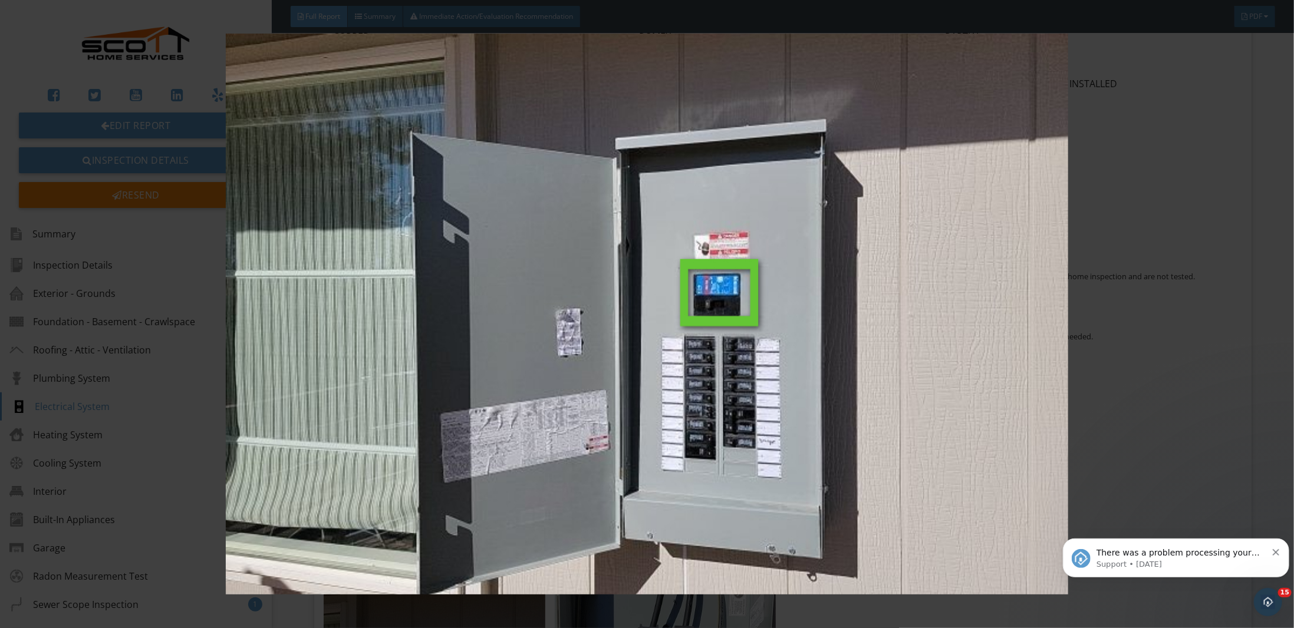
click at [1113, 335] on img at bounding box center [646, 314] width 1193 height 561
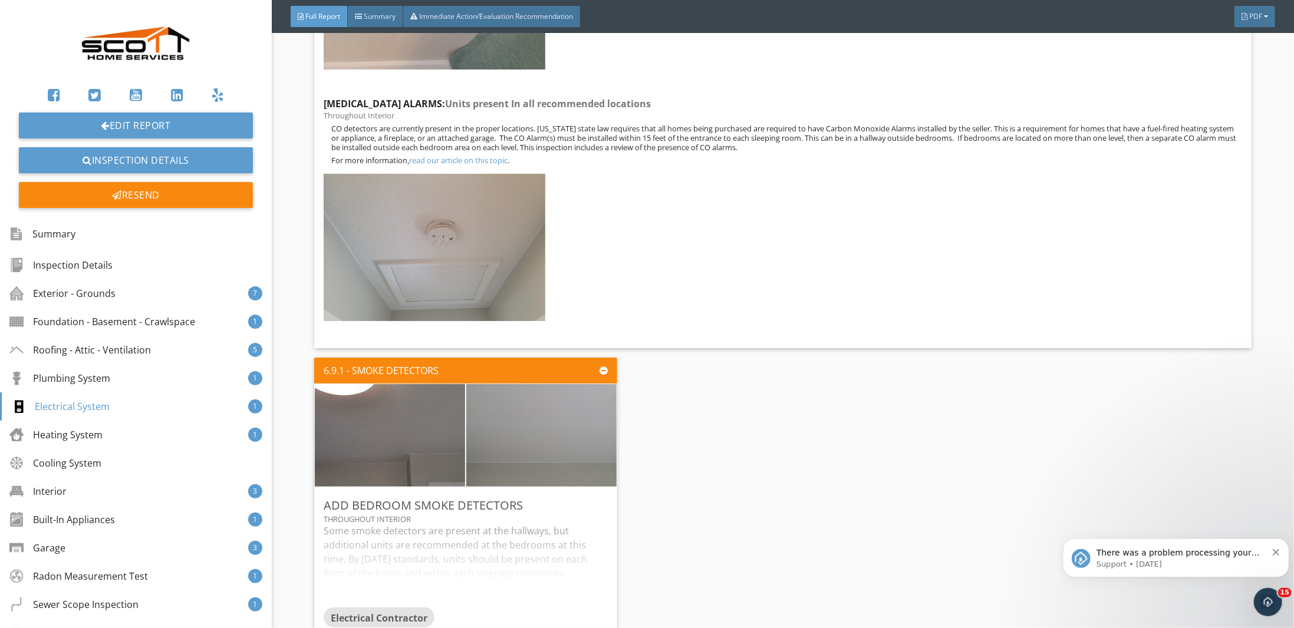
scroll to position [11104, 0]
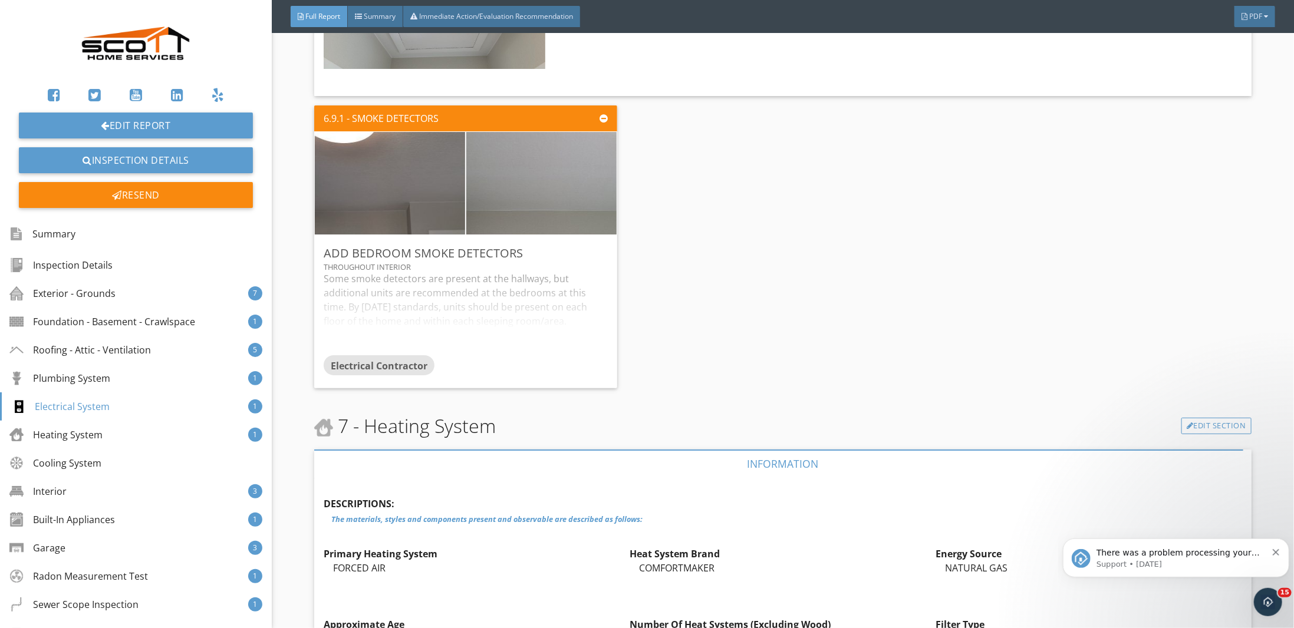
click at [95, 299] on div "Exterior - Grounds" at bounding box center [62, 293] width 106 height 14
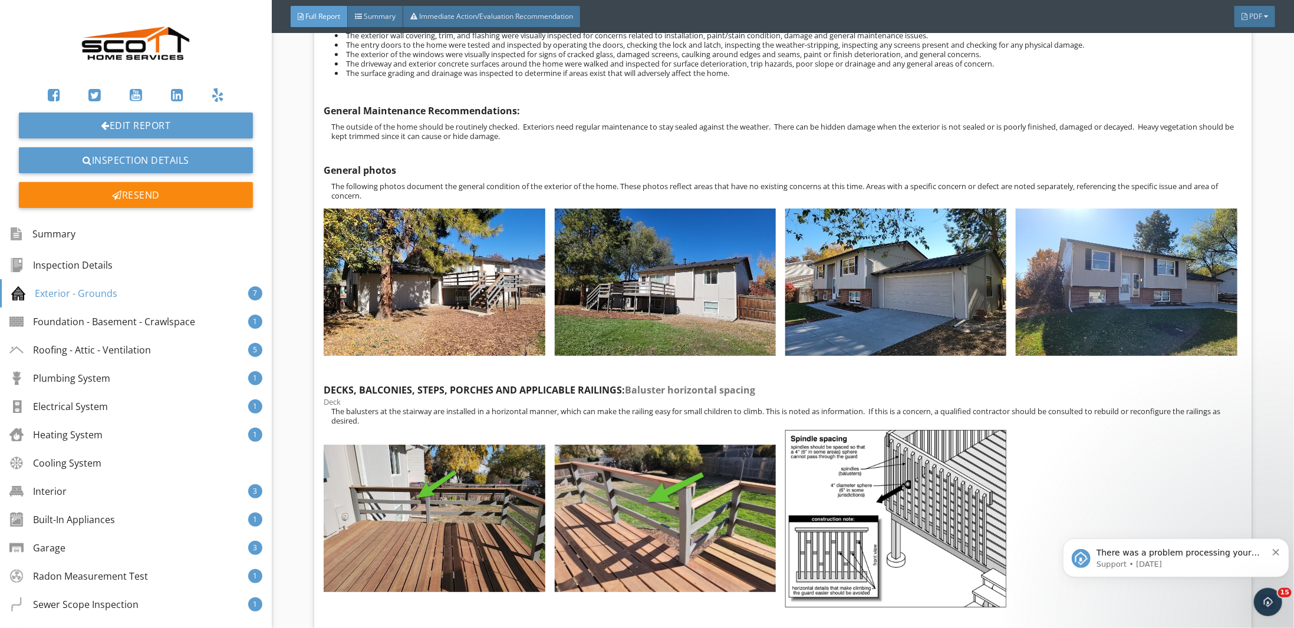
scroll to position [1650, 0]
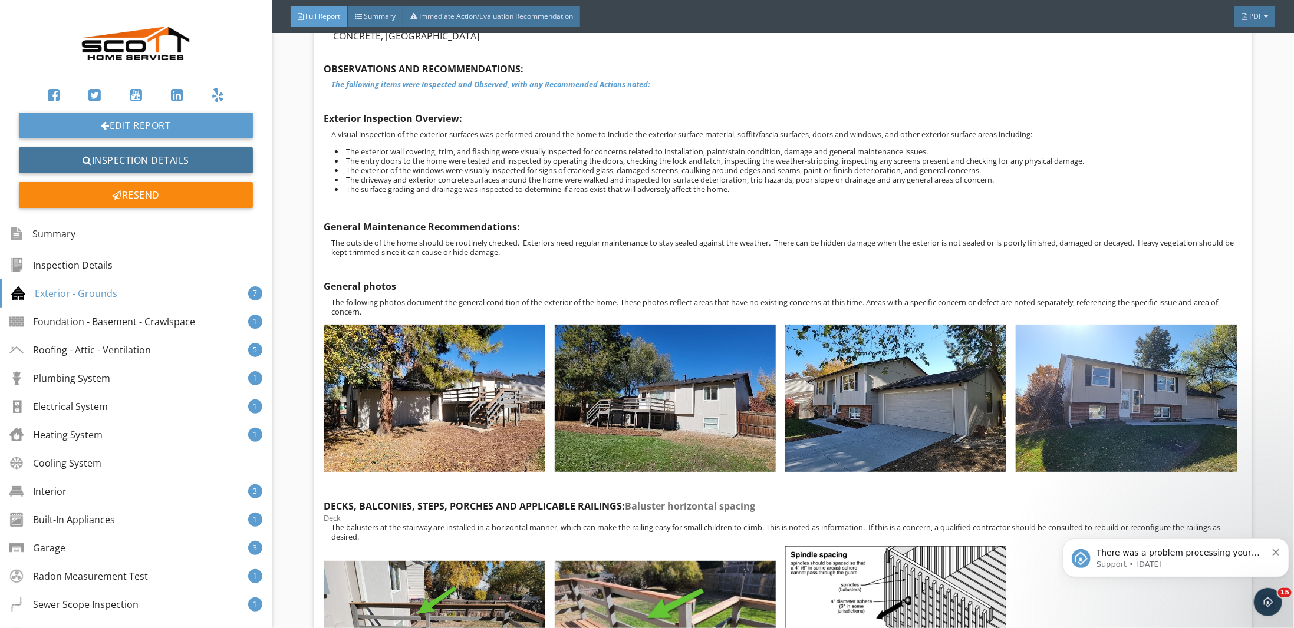
click at [140, 163] on link "Inspection Details" at bounding box center [136, 160] width 234 height 26
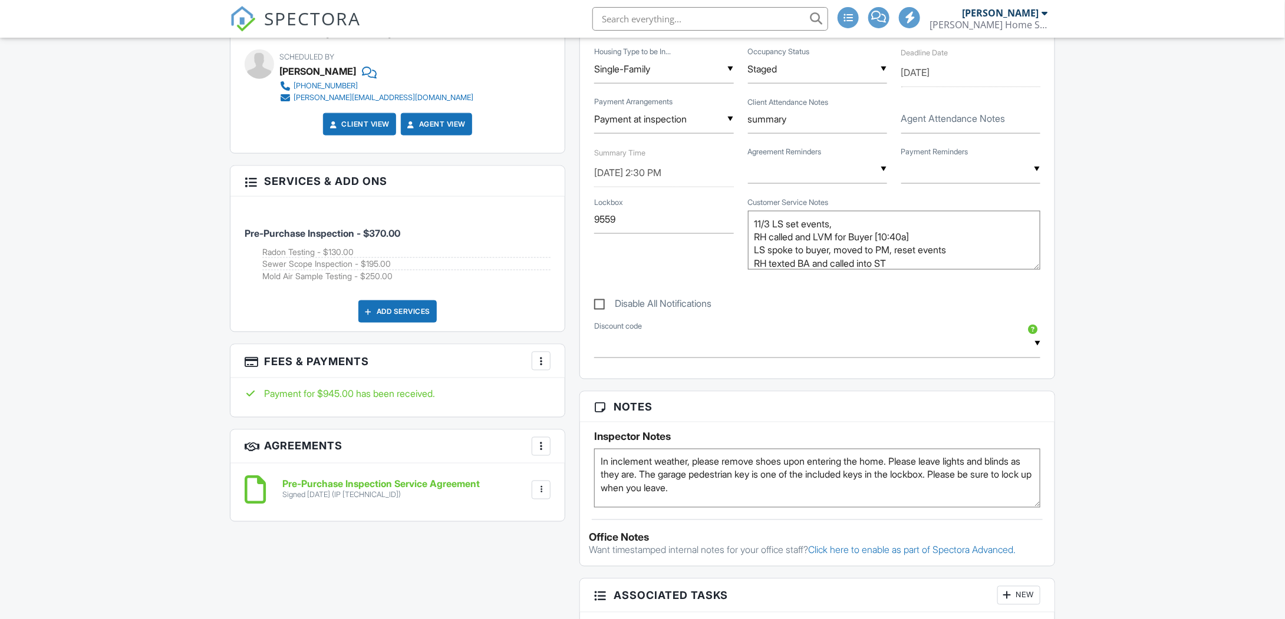
click at [426, 481] on h6 "Pre-Purchase Inspection Service Agreement" at bounding box center [380, 485] width 197 height 11
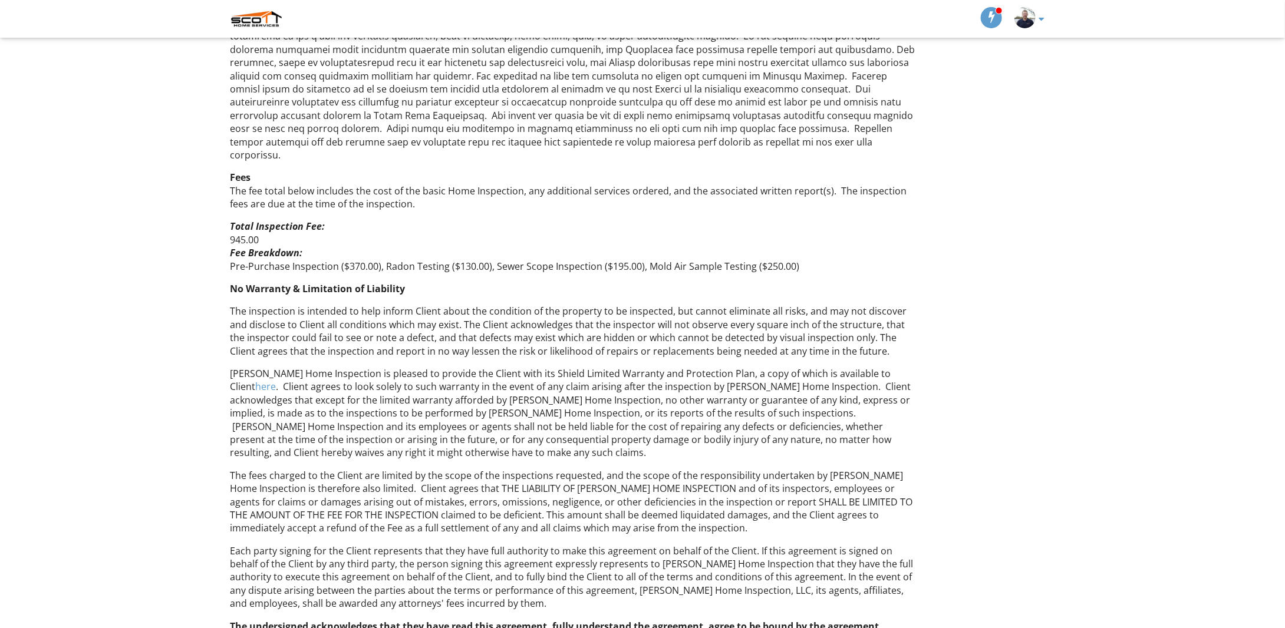
scroll to position [523, 0]
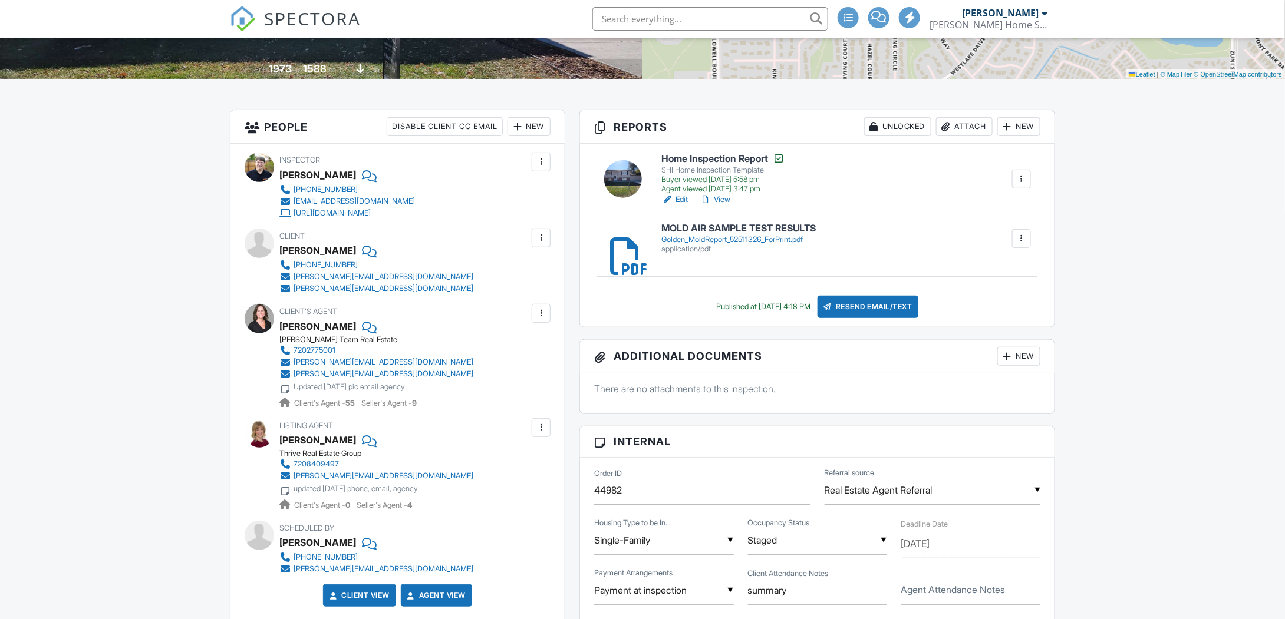
drag, startPoint x: 724, startPoint y: 201, endPoint x: 923, endPoint y: 252, distance: 206.3
click at [724, 200] on link "View" at bounding box center [715, 200] width 31 height 12
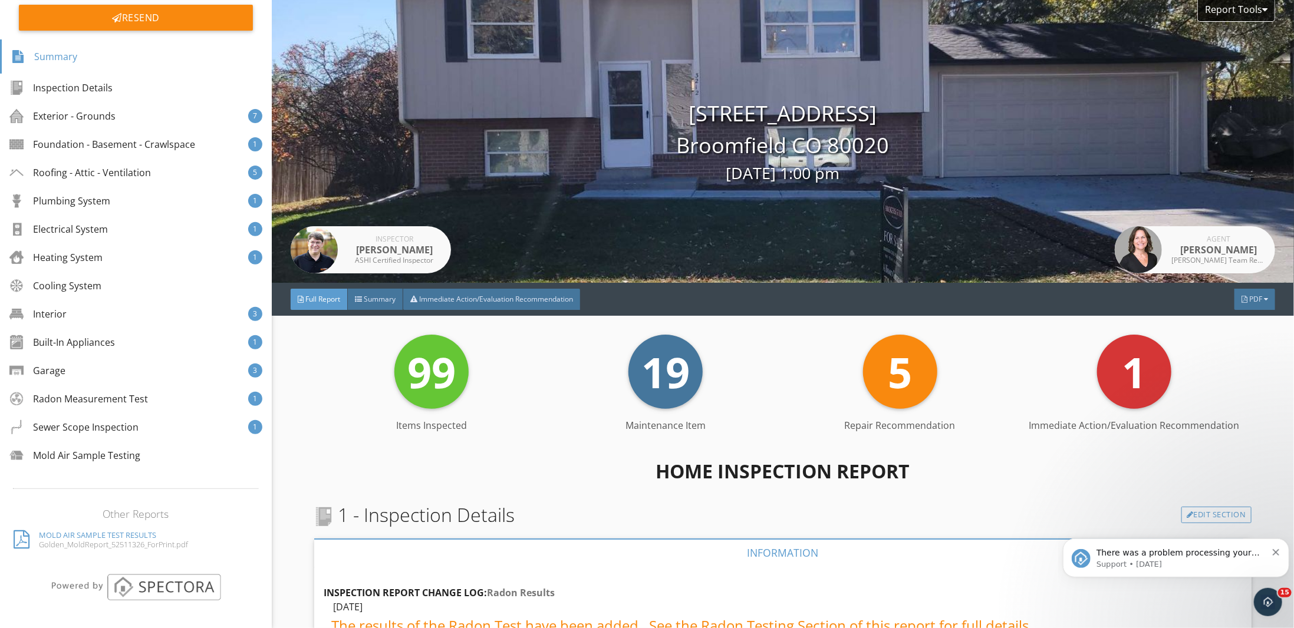
scroll to position [180, 0]
click at [116, 234] on div "Electrical System 1" at bounding box center [136, 227] width 272 height 28
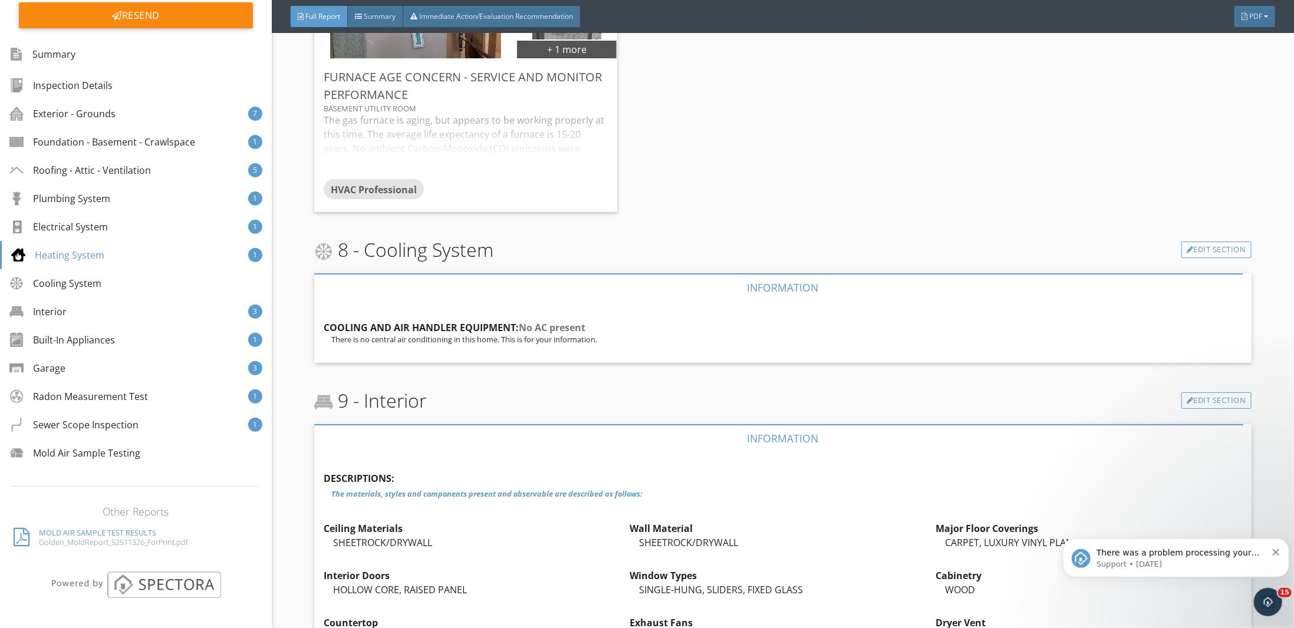
scroll to position [12905, 0]
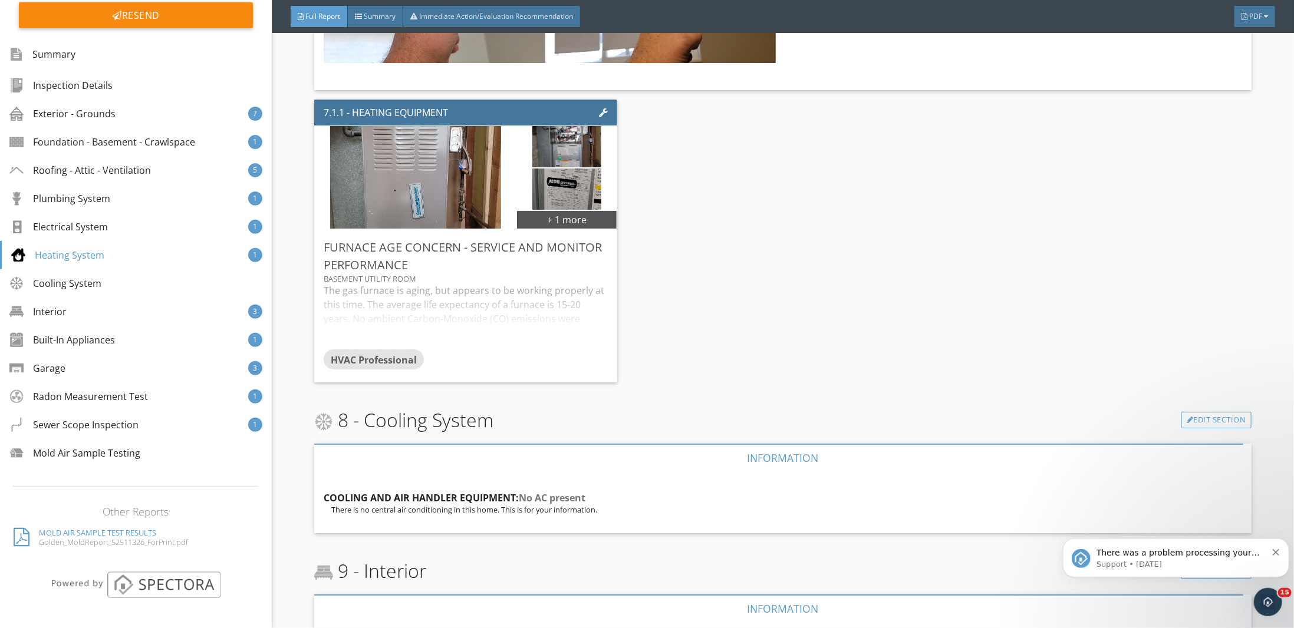
click at [90, 122] on div "Exterior - Grounds 7" at bounding box center [136, 114] width 272 height 28
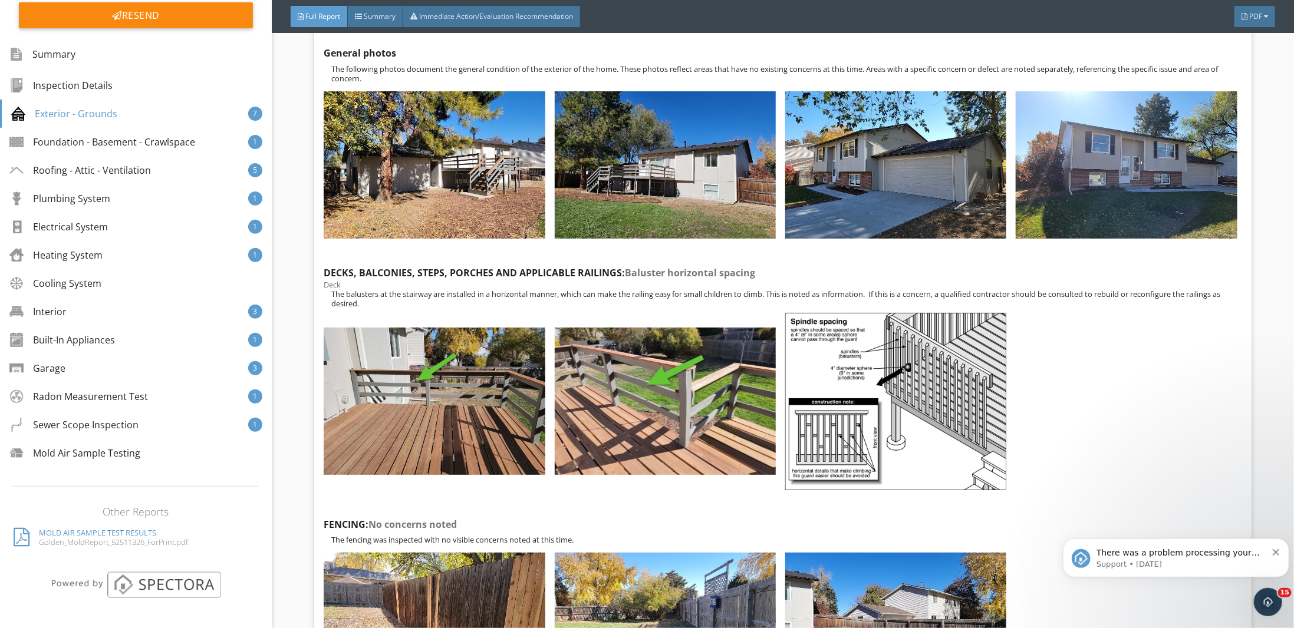
scroll to position [1952, 0]
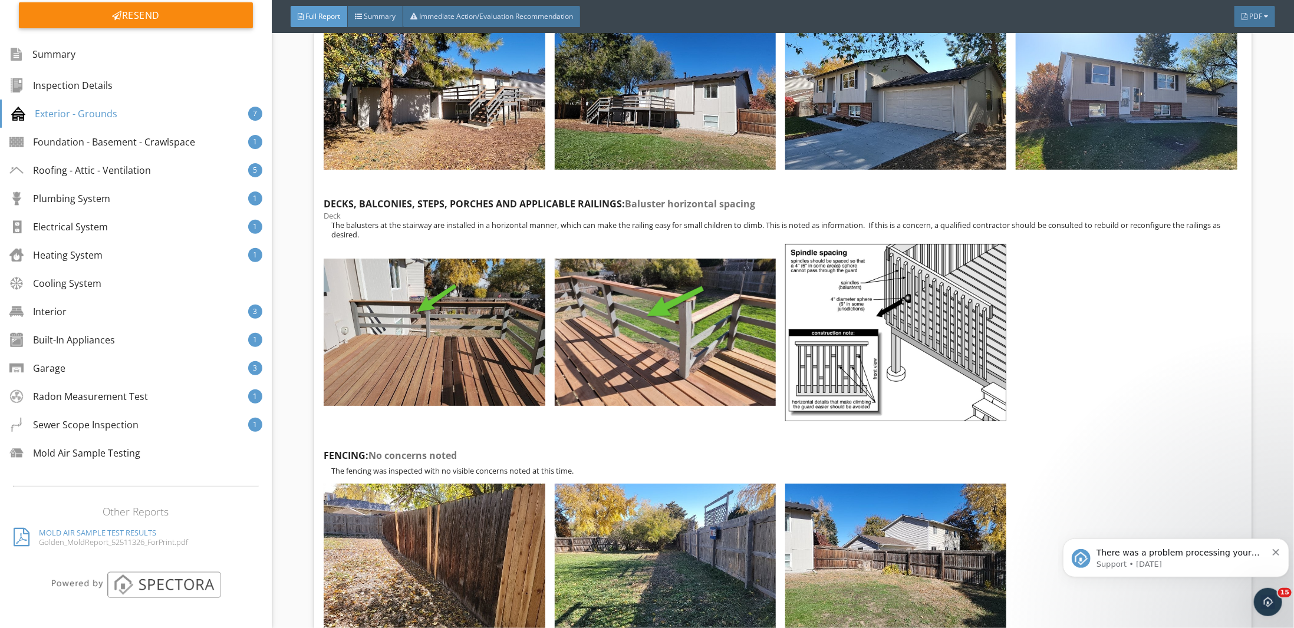
click at [481, 360] on img at bounding box center [434, 332] width 221 height 147
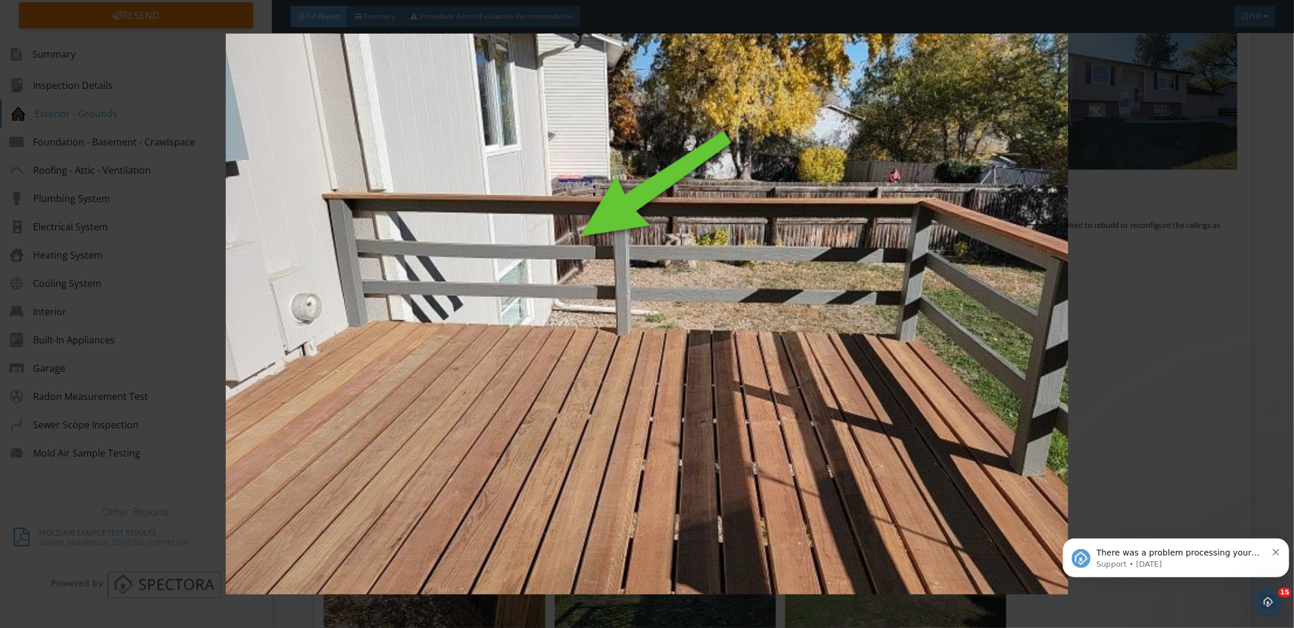
click at [1246, 236] on div at bounding box center [647, 314] width 1294 height 628
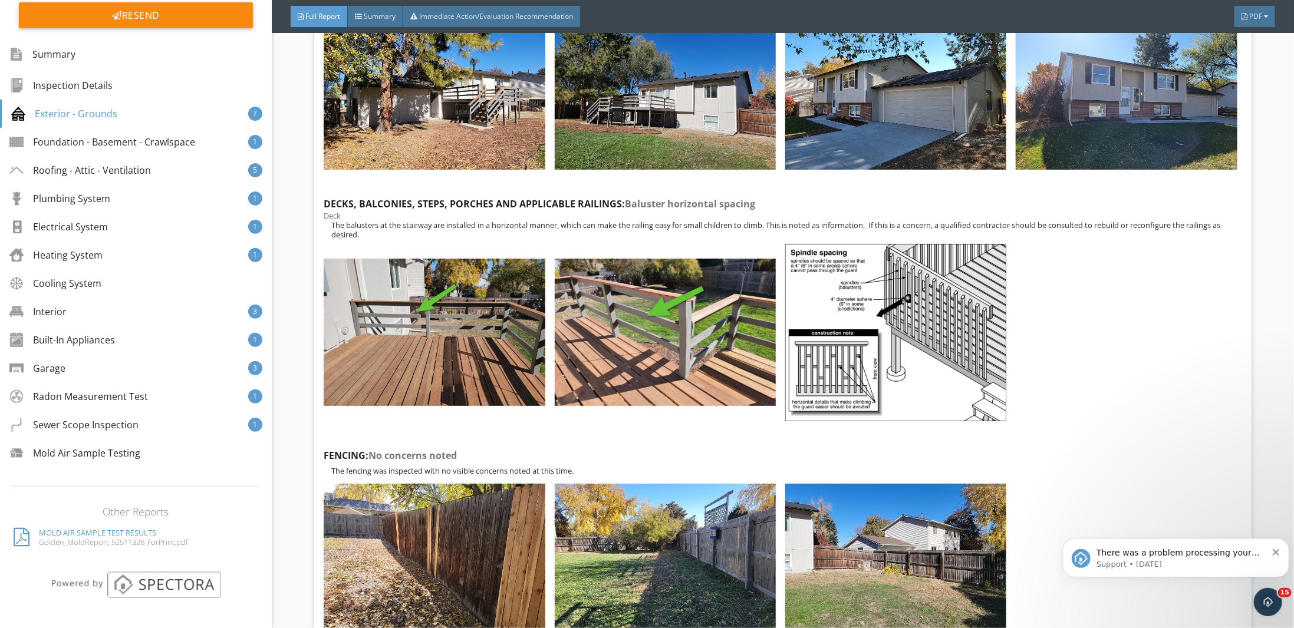
click at [62, 231] on div "Electrical System" at bounding box center [58, 227] width 98 height 14
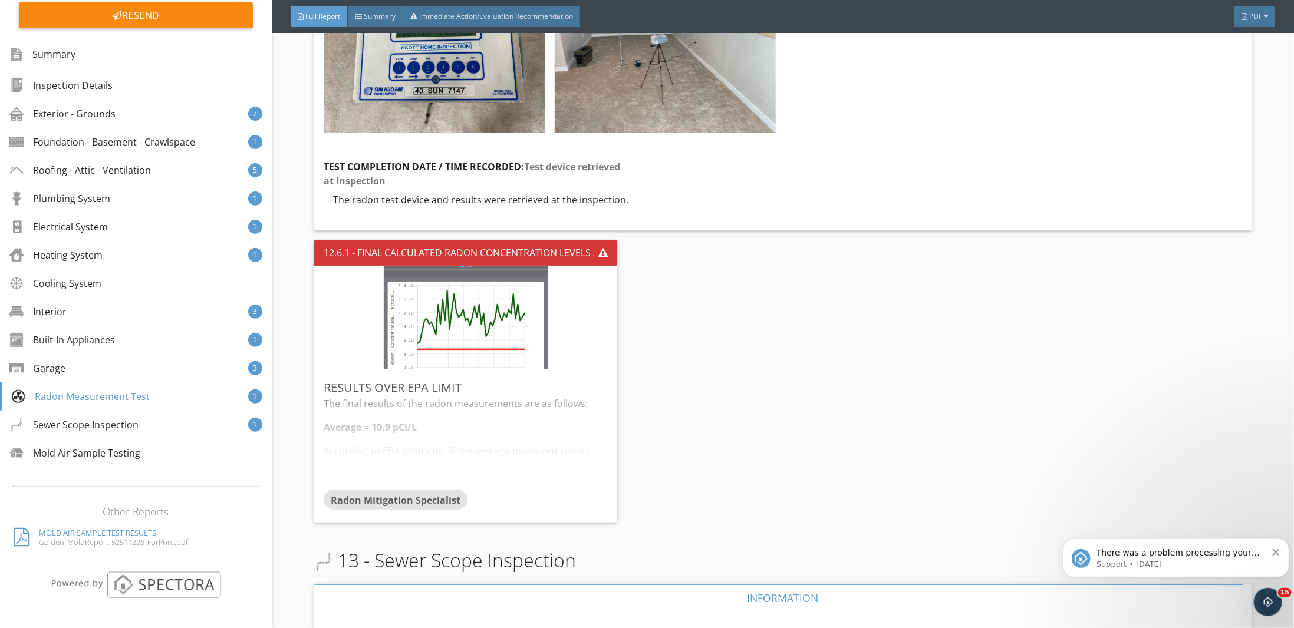
scroll to position [18883, 0]
